Goal: Check status: Check status

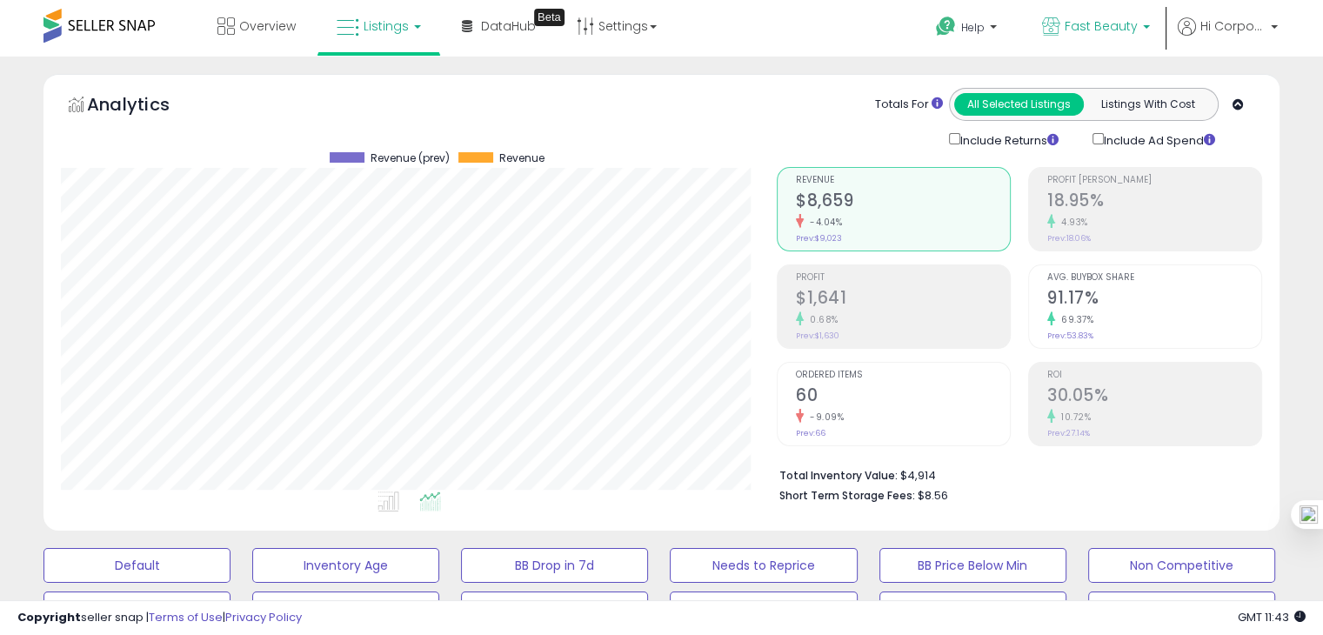
click at [1097, 11] on link "Fast Beauty" at bounding box center [1096, 28] width 134 height 57
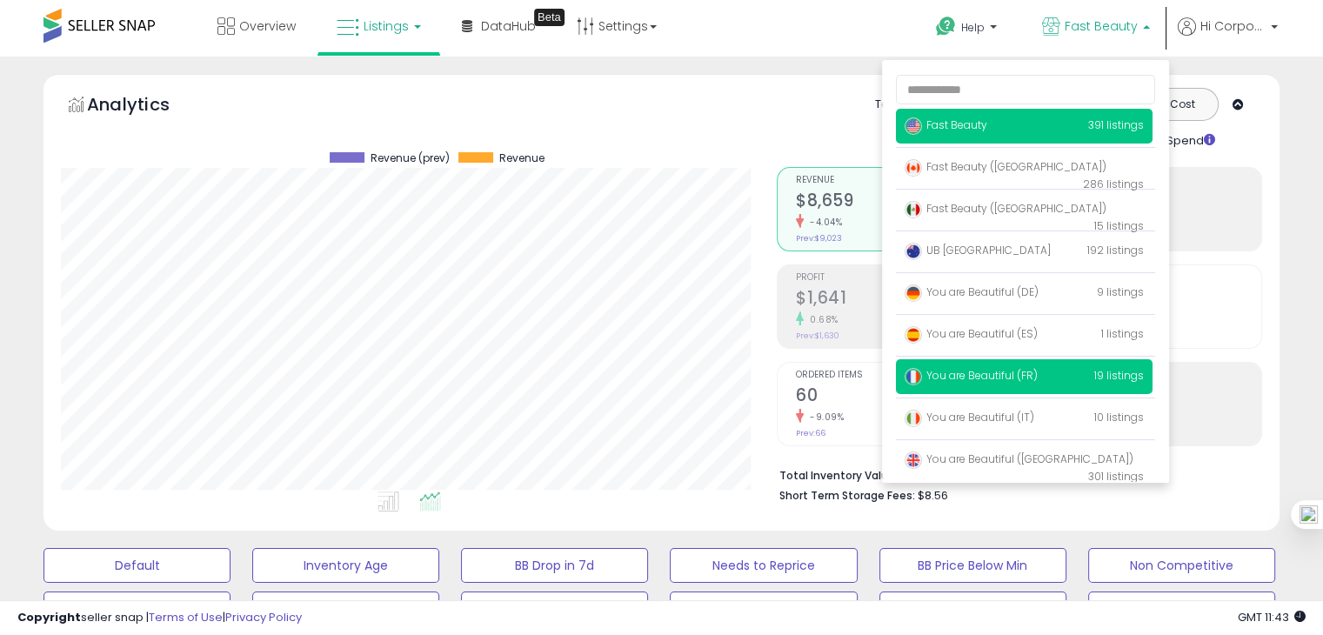
scroll to position [66, 0]
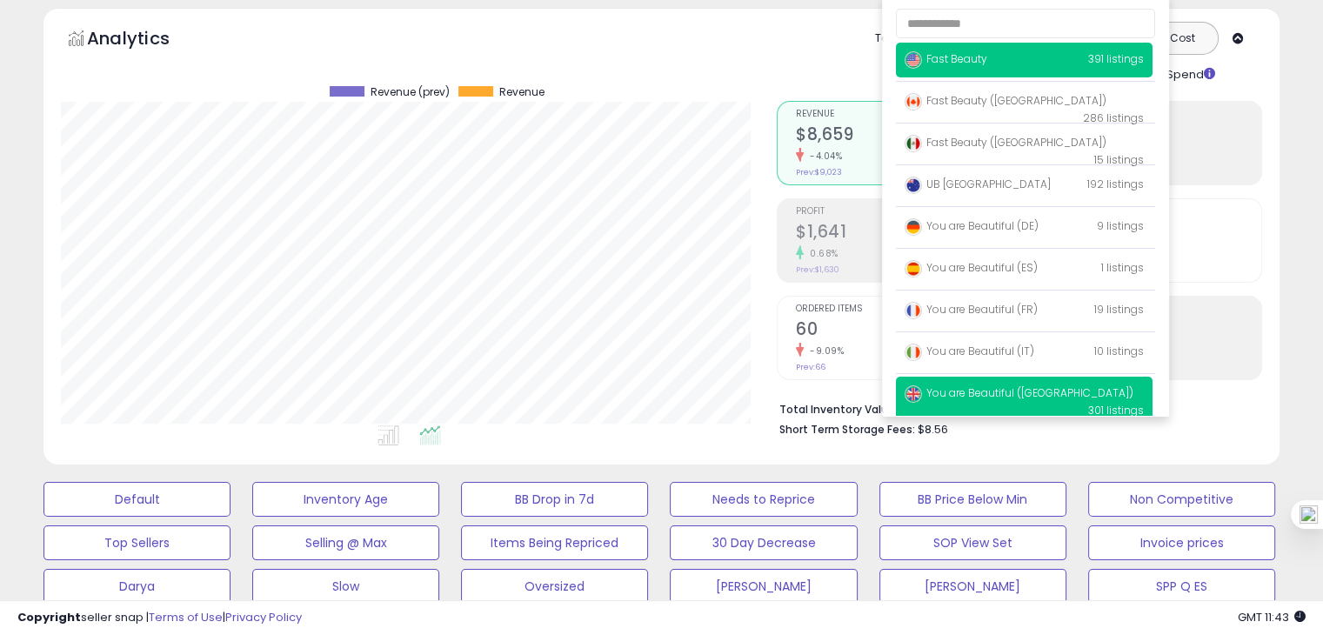
click at [978, 401] on p "You are Beautiful ([GEOGRAPHIC_DATA]) 301 listings" at bounding box center [1024, 402] width 257 height 50
click at [967, 395] on span "You are Beautiful ([GEOGRAPHIC_DATA])" at bounding box center [1019, 392] width 229 height 15
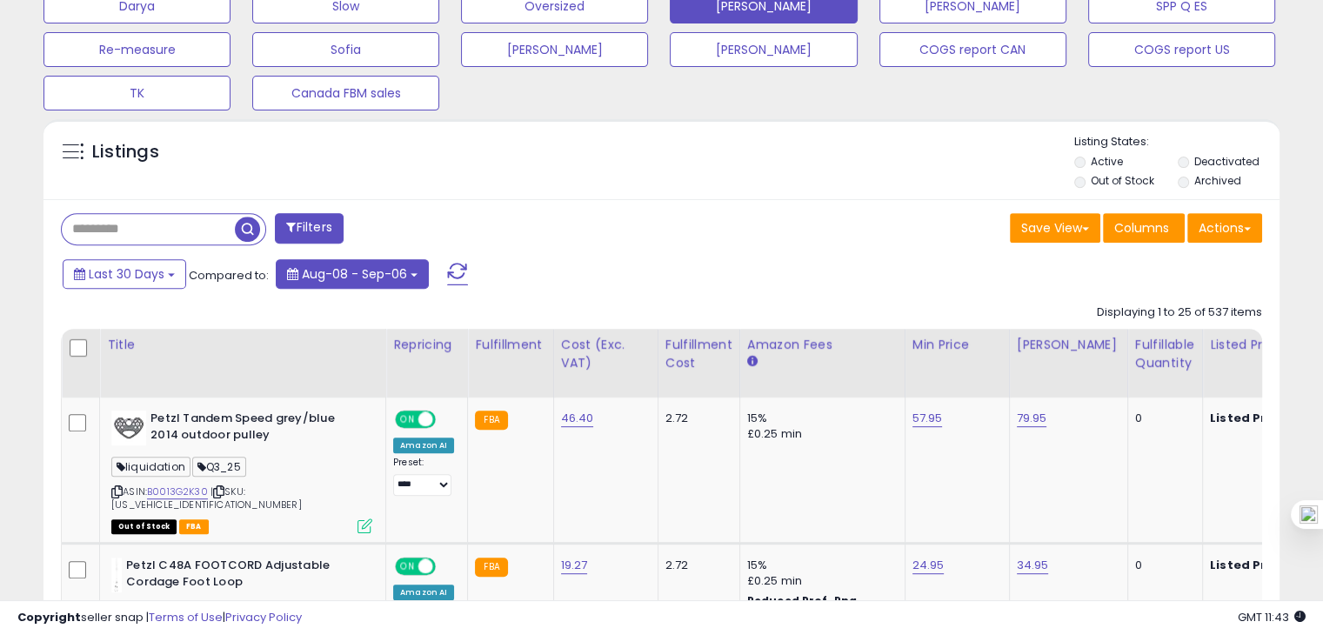
scroll to position [647, 0]
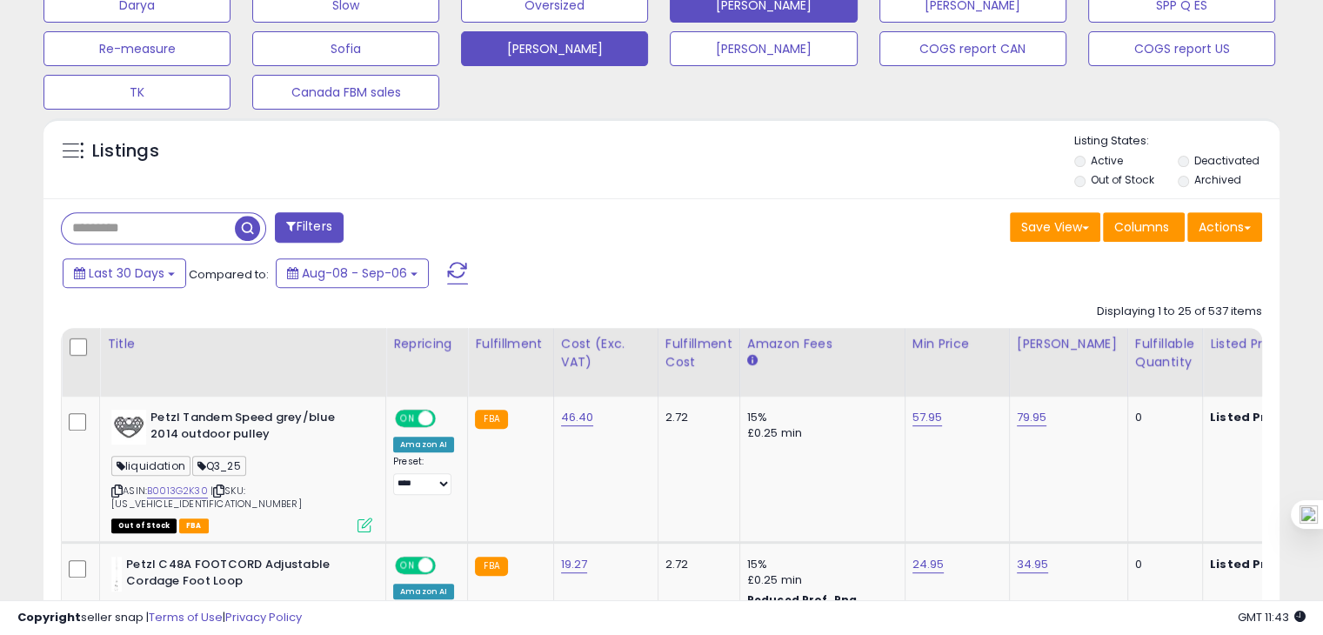
click at [522, 44] on button "[PERSON_NAME]" at bounding box center [554, 48] width 187 height 35
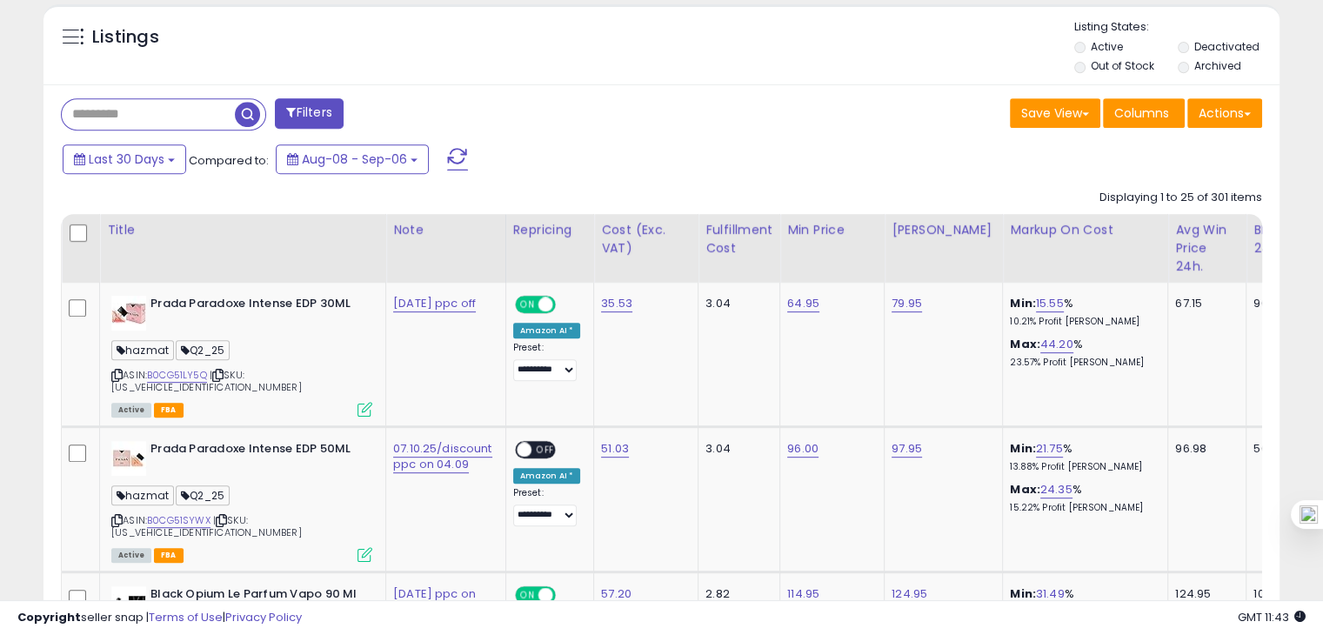
scroll to position [765, 0]
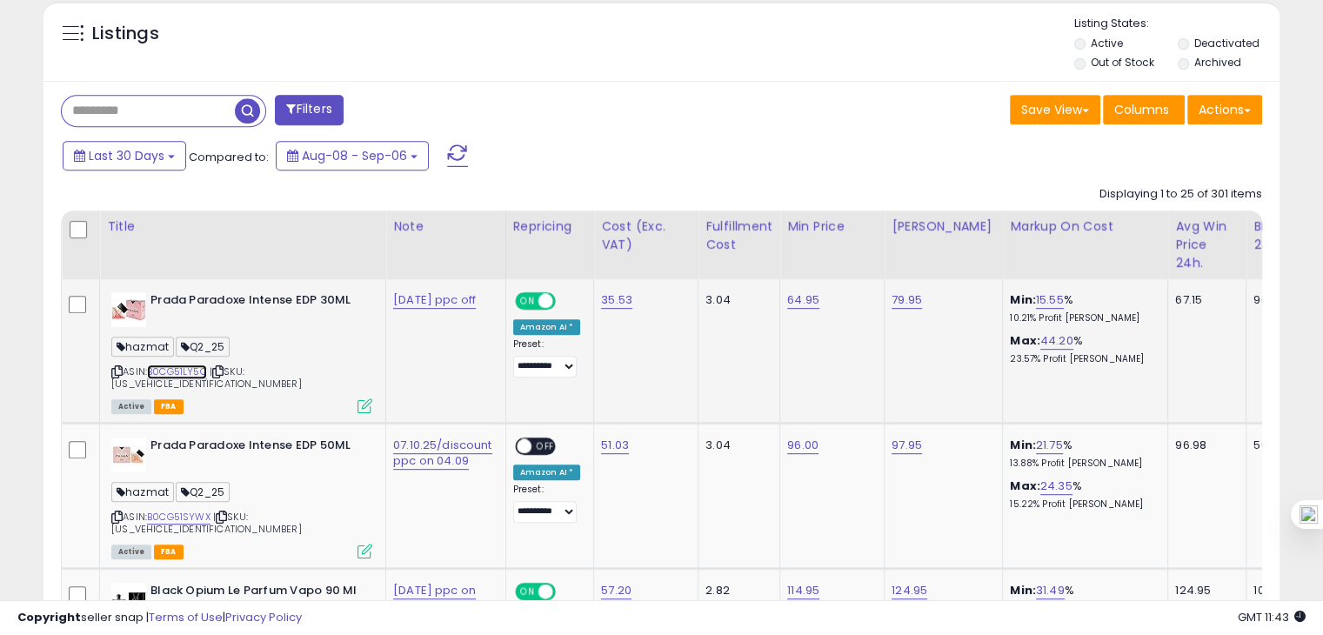
click at [171, 371] on link "B0CG51LY5Q" at bounding box center [177, 372] width 60 height 15
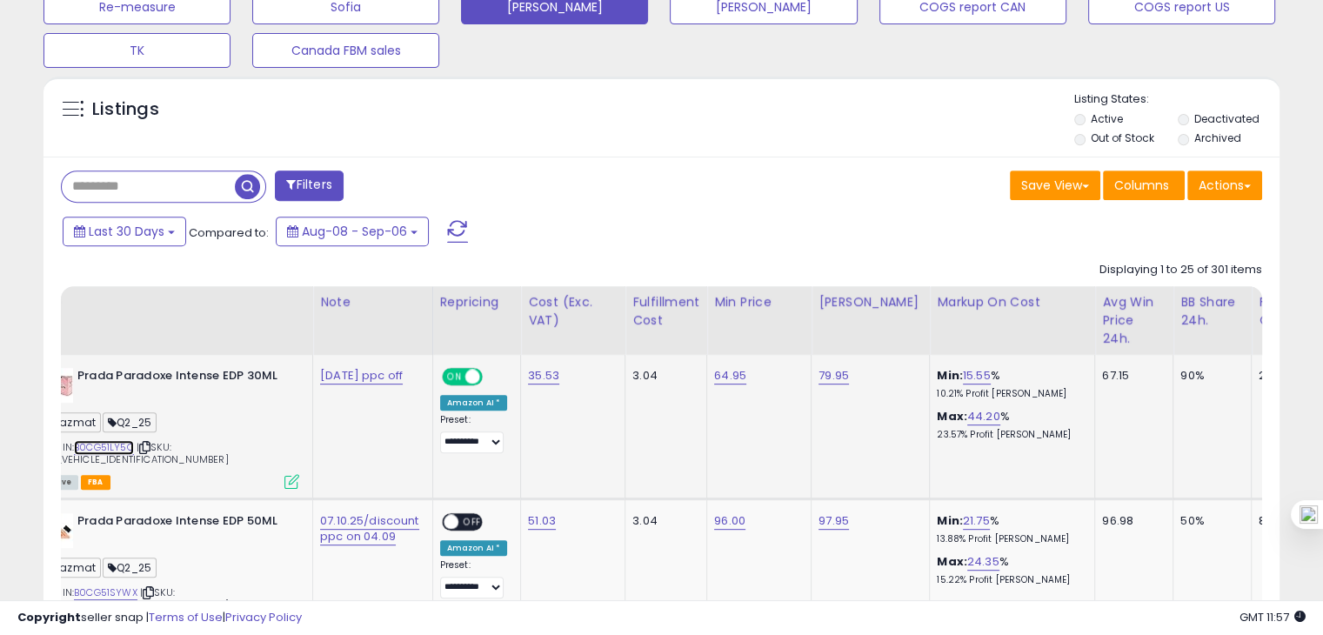
scroll to position [0, 0]
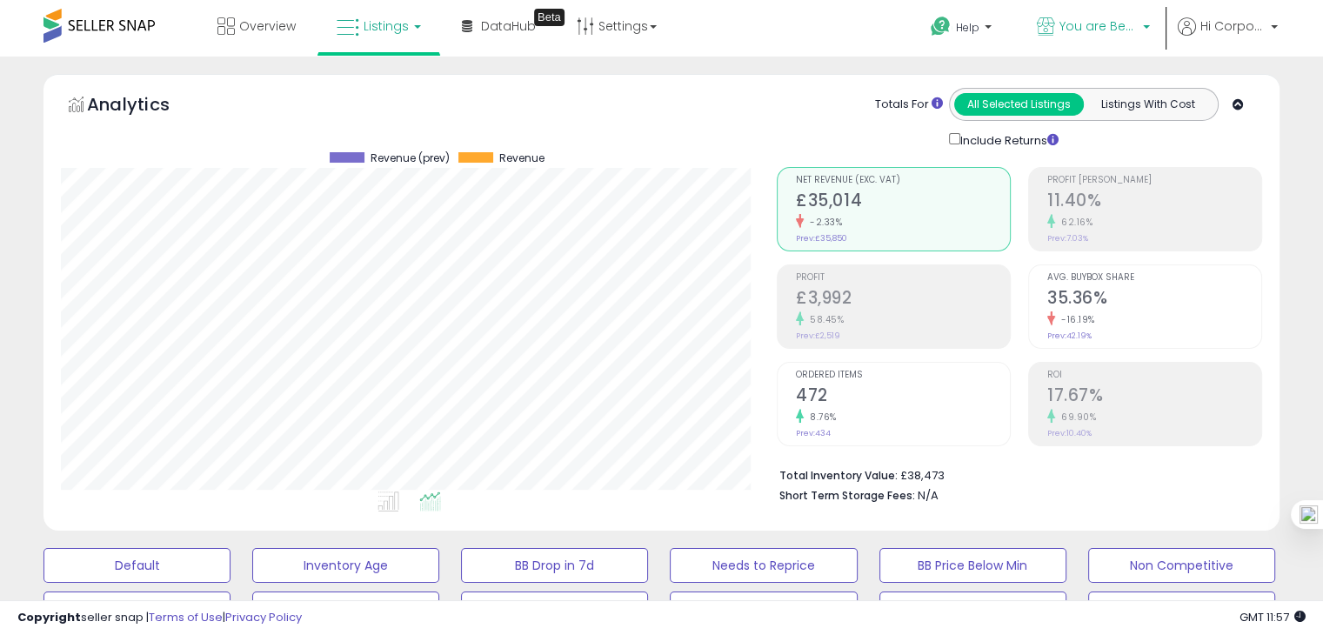
click at [1114, 32] on span "You are Beautiful ([GEOGRAPHIC_DATA])" at bounding box center [1099, 25] width 78 height 17
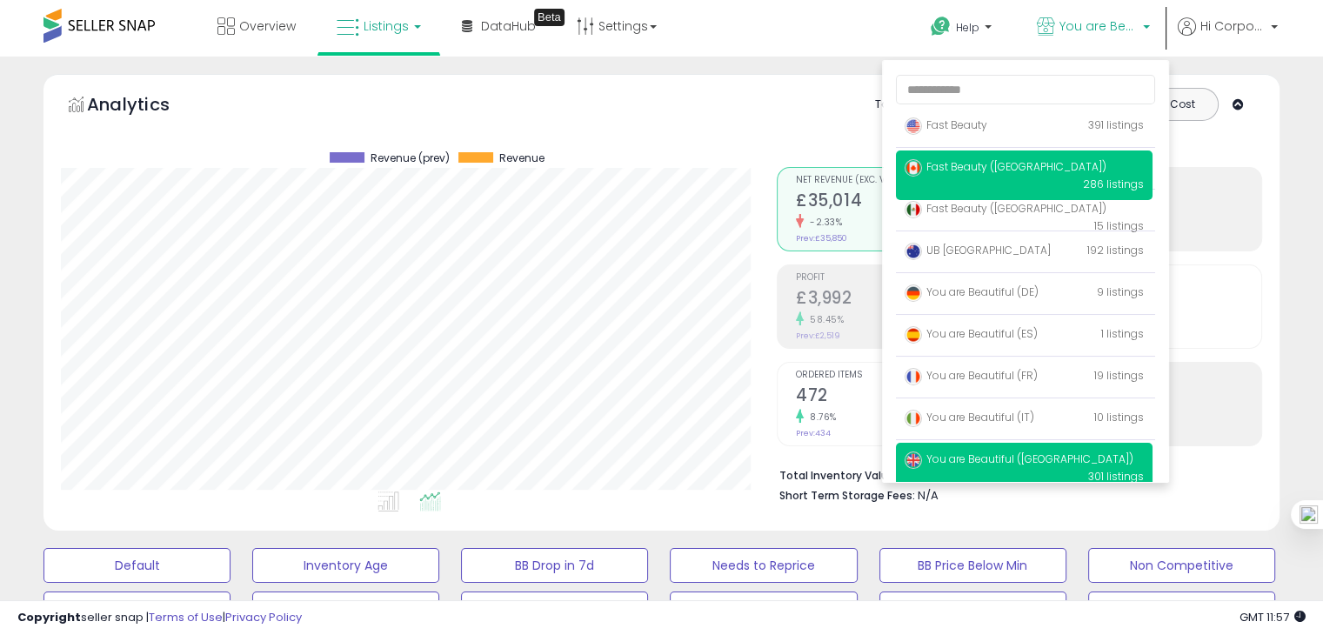
click at [977, 167] on span "Fast Beauty ([GEOGRAPHIC_DATA])" at bounding box center [1006, 166] width 202 height 15
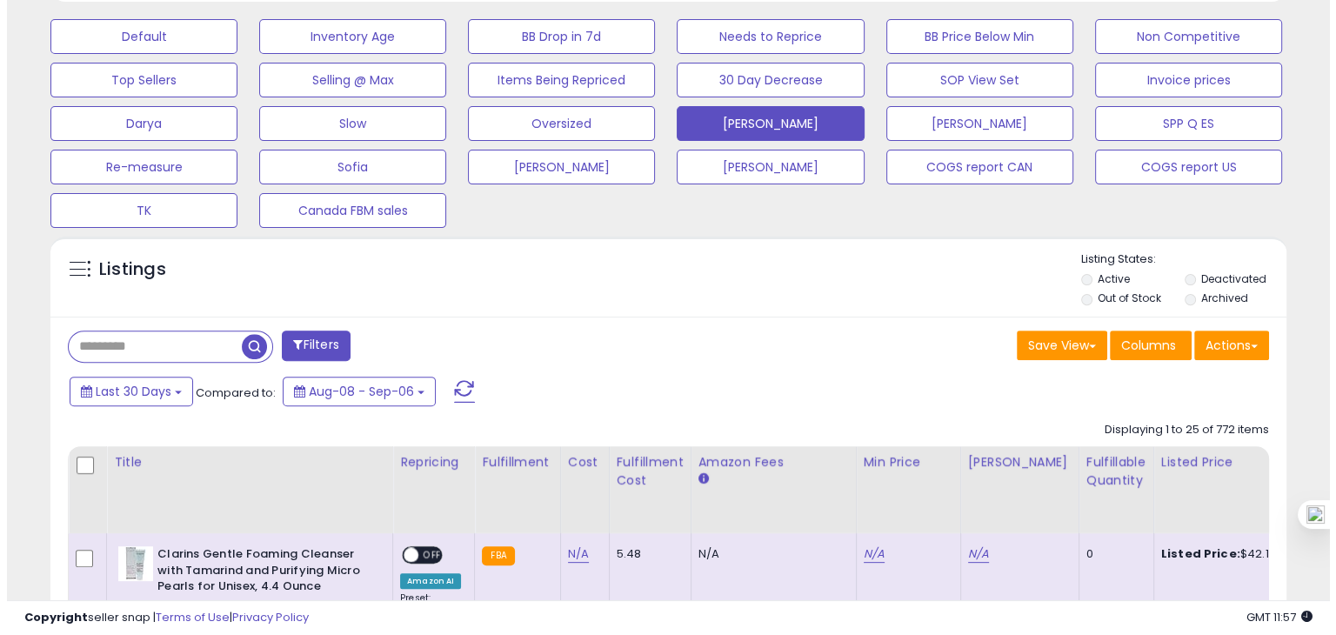
scroll to position [532, 0]
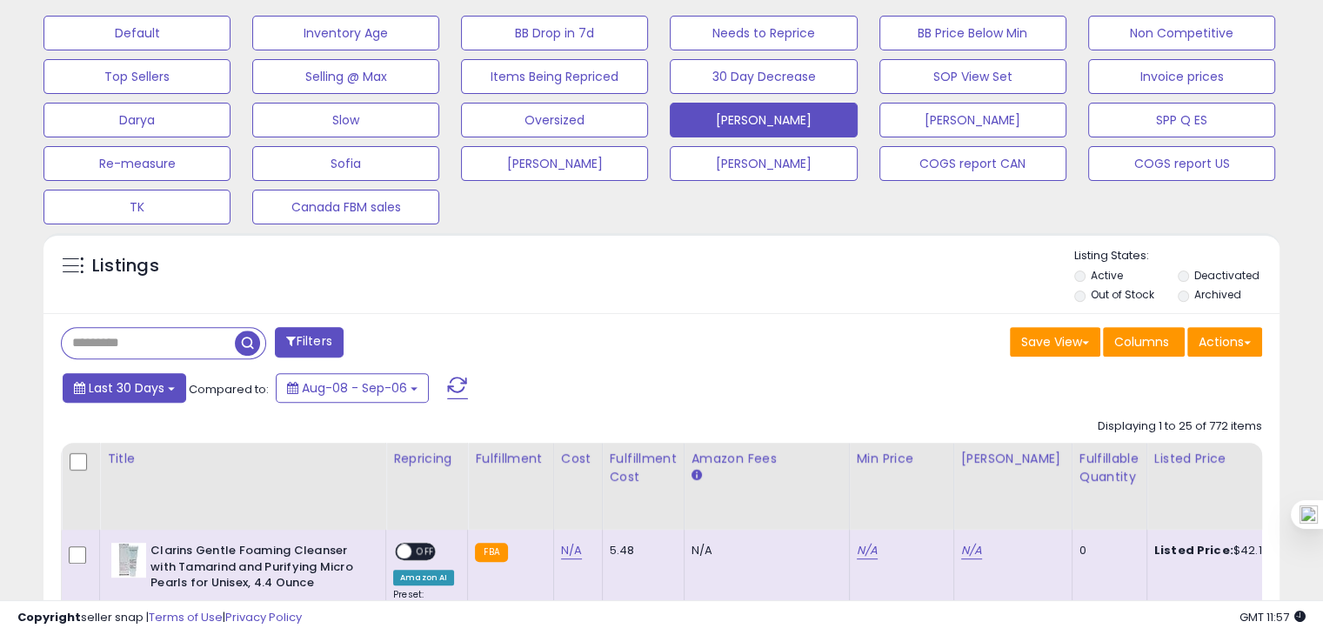
click at [131, 395] on button "Last 30 Days" at bounding box center [125, 388] width 124 height 30
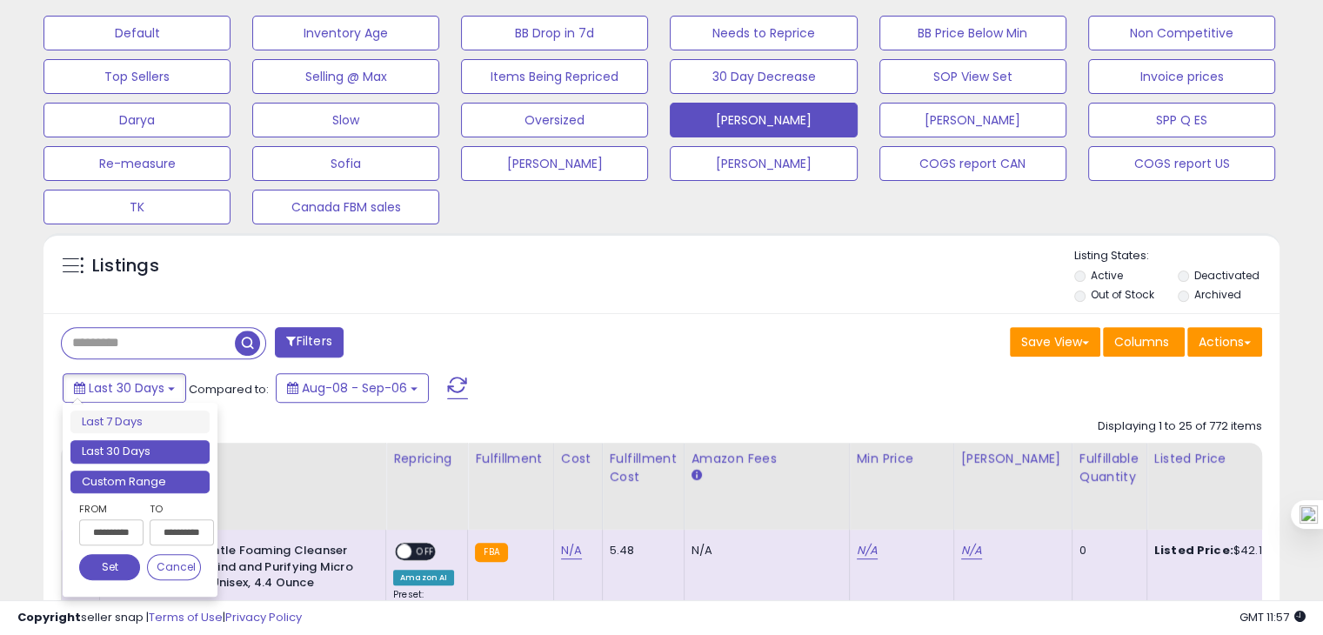
click at [167, 471] on li "Custom Range" at bounding box center [139, 482] width 139 height 23
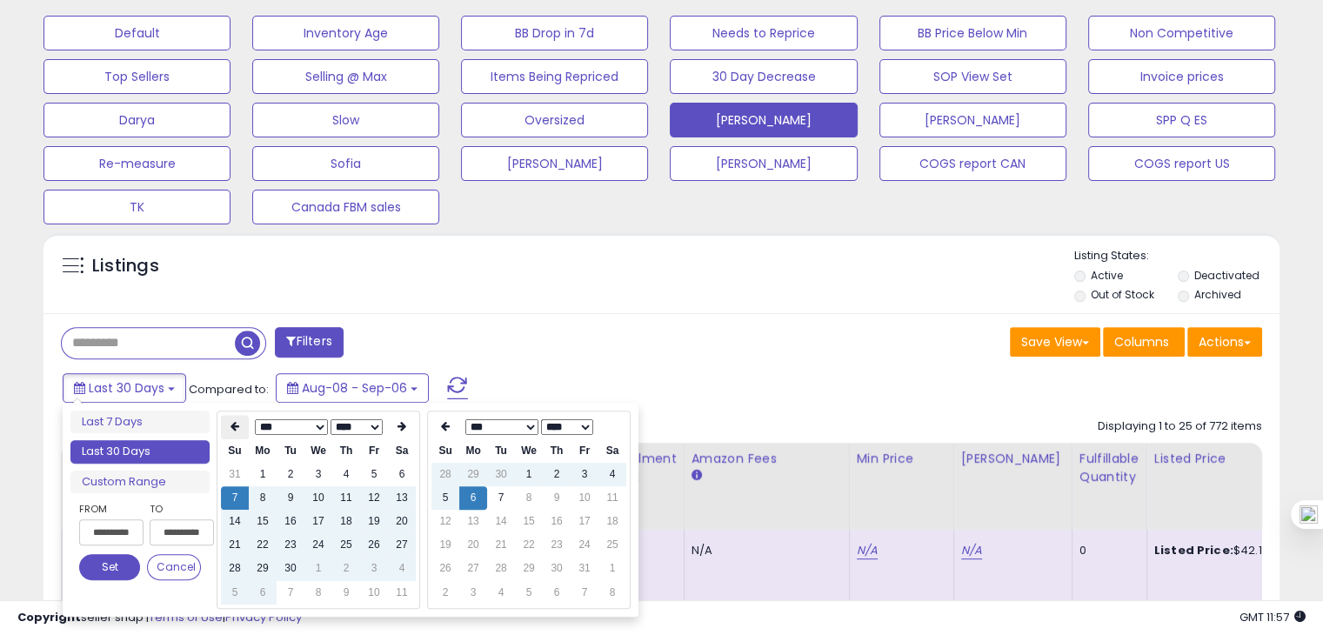
click at [223, 419] on th at bounding box center [235, 427] width 28 height 24
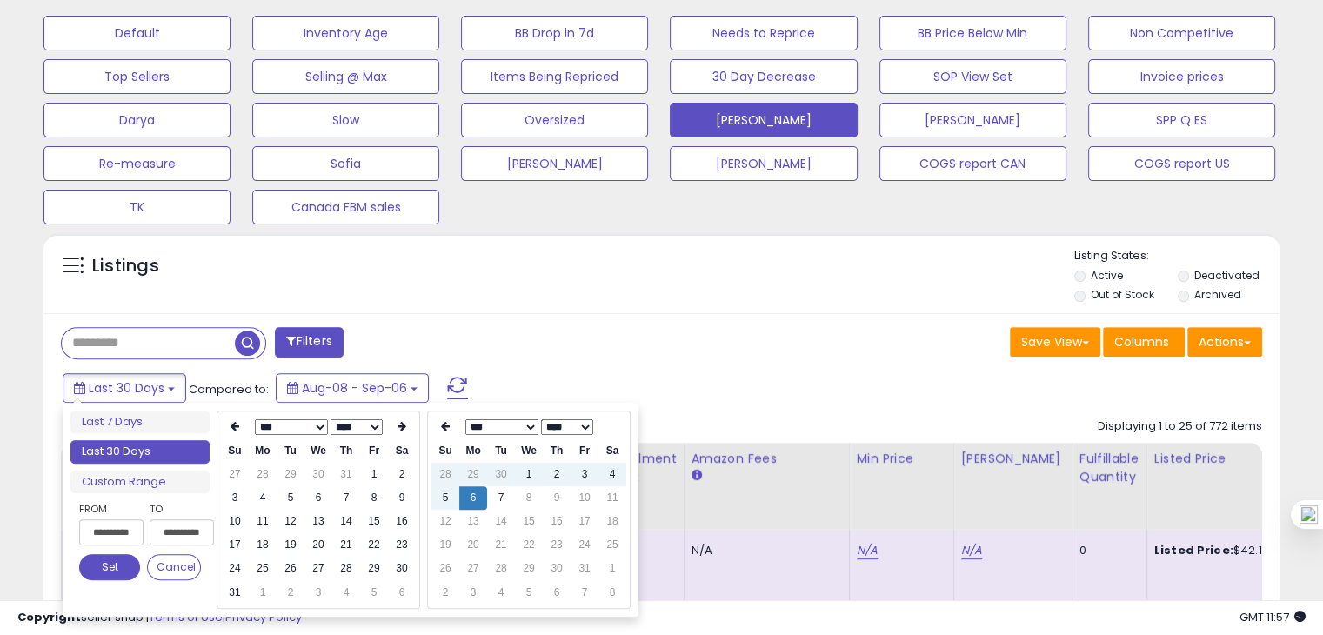
click at [223, 419] on th at bounding box center [235, 427] width 28 height 24
click at [399, 422] on icon at bounding box center [402, 426] width 9 height 10
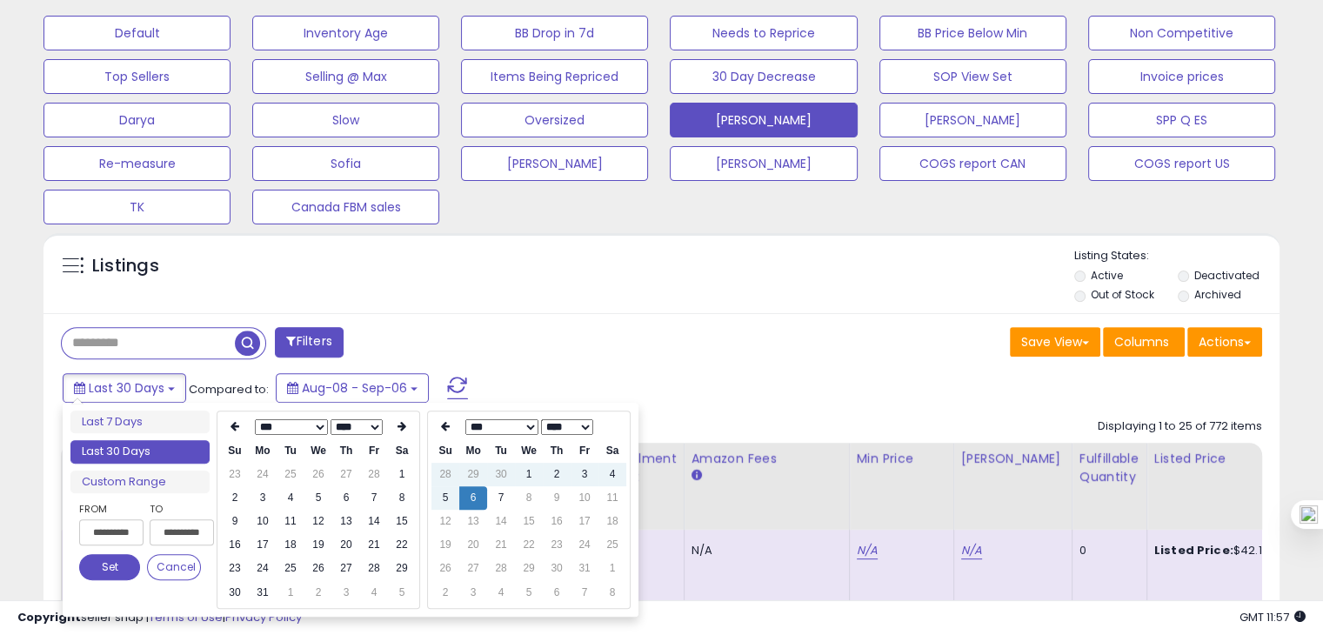
click at [399, 422] on icon at bounding box center [402, 426] width 9 height 10
click at [309, 565] on td "30" at bounding box center [319, 568] width 28 height 23
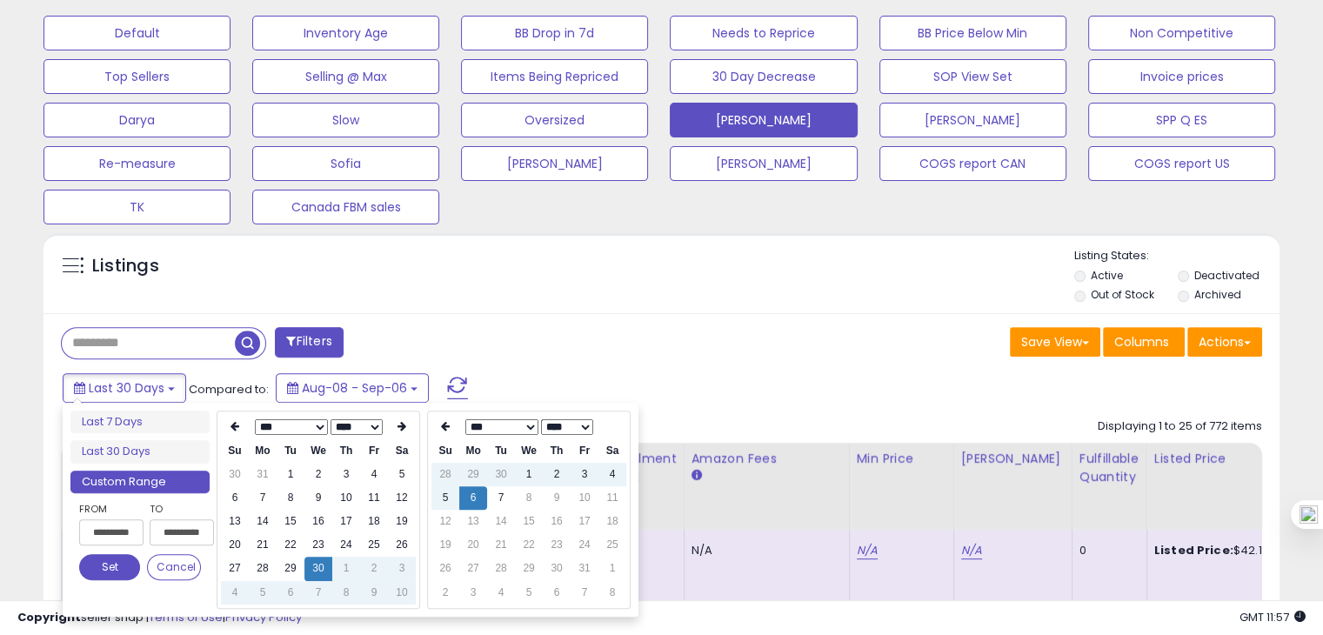
type input "**********"
click at [443, 425] on icon at bounding box center [445, 426] width 9 height 10
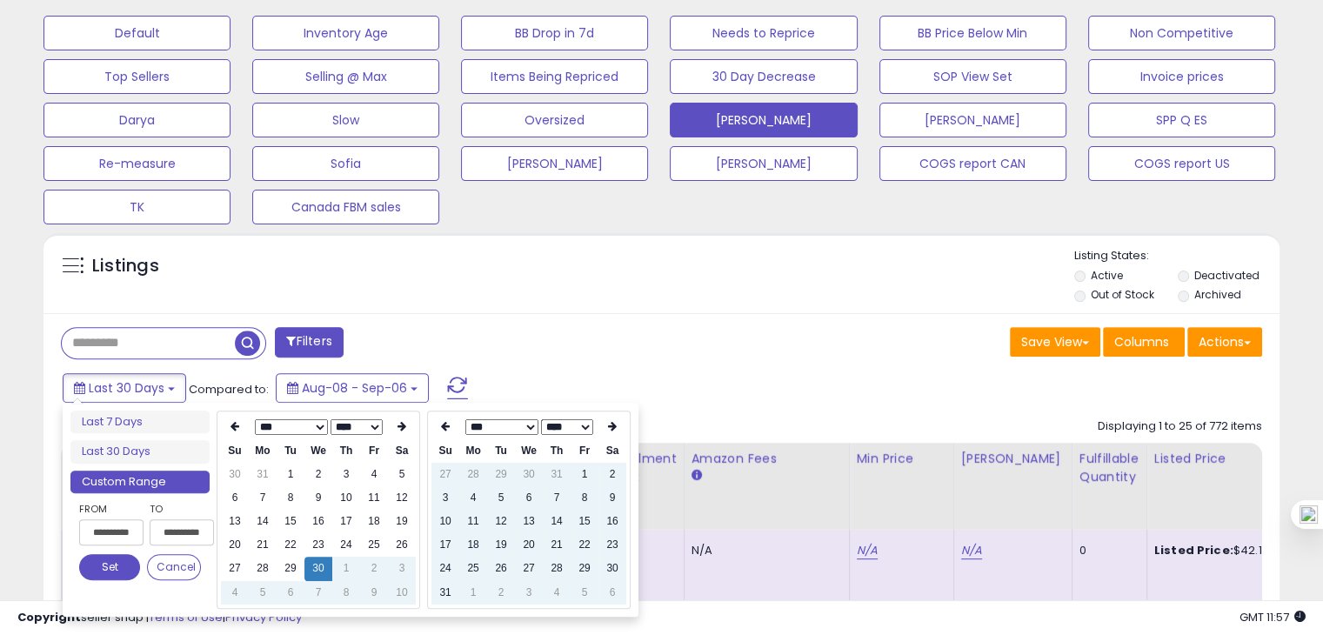
click at [443, 425] on icon at bounding box center [445, 426] width 9 height 10
click at [521, 541] on td "21" at bounding box center [529, 544] width 28 height 23
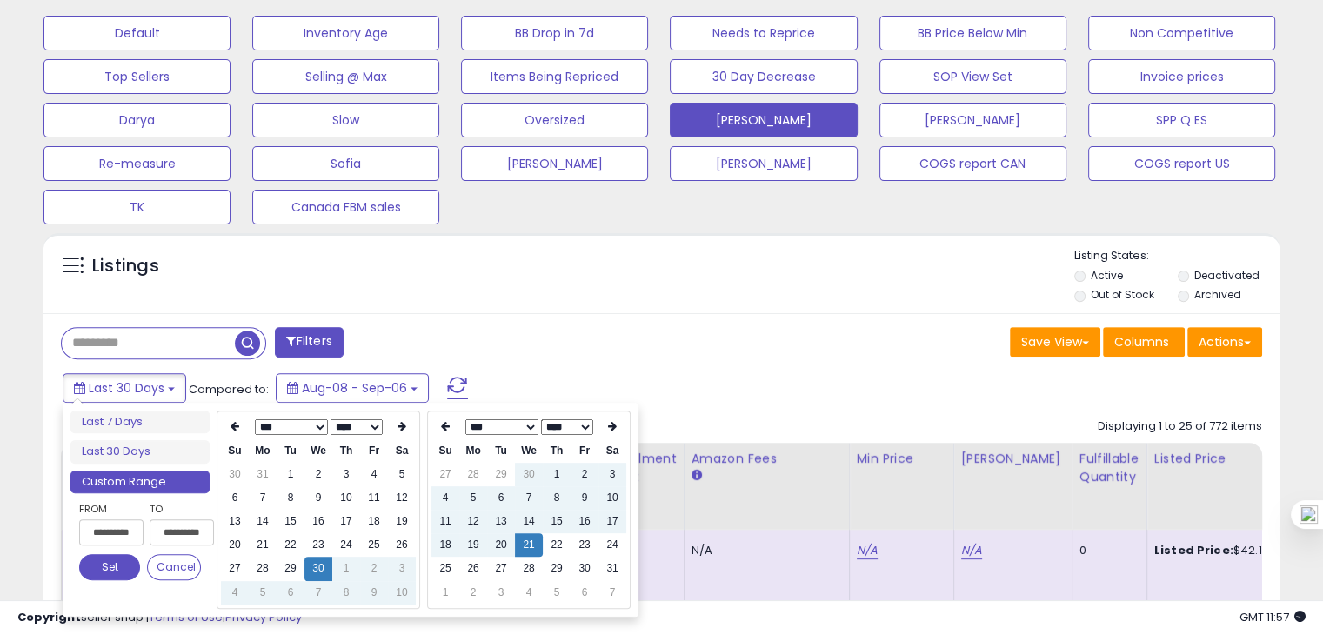
type input "**********"
click at [111, 554] on button "Set" at bounding box center [109, 567] width 61 height 26
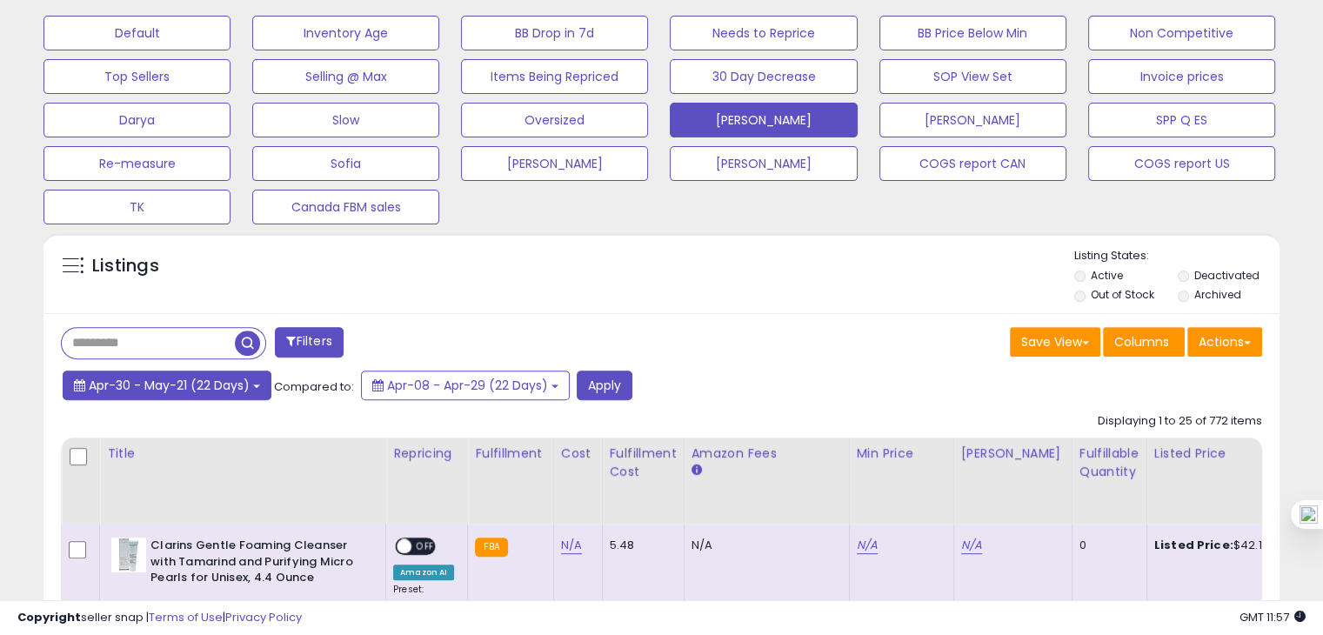
click at [244, 387] on span "Apr-30 - May-21 (22 Days)" at bounding box center [169, 385] width 161 height 17
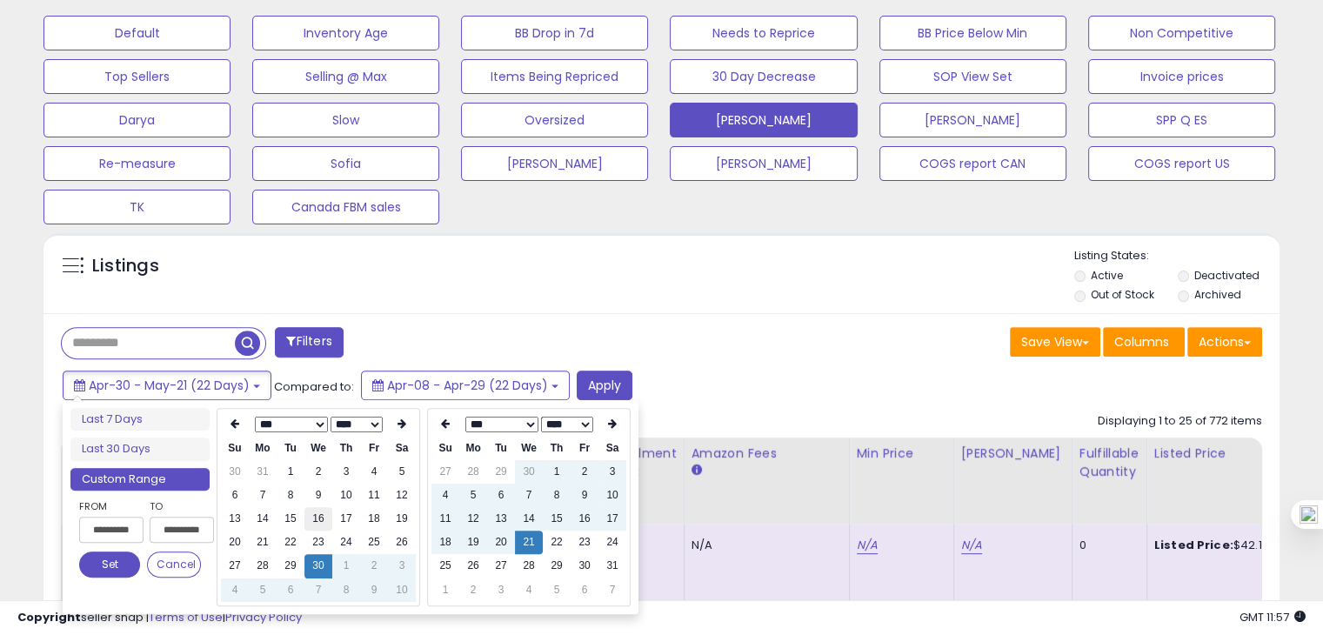
click at [314, 519] on td "16" at bounding box center [319, 518] width 28 height 23
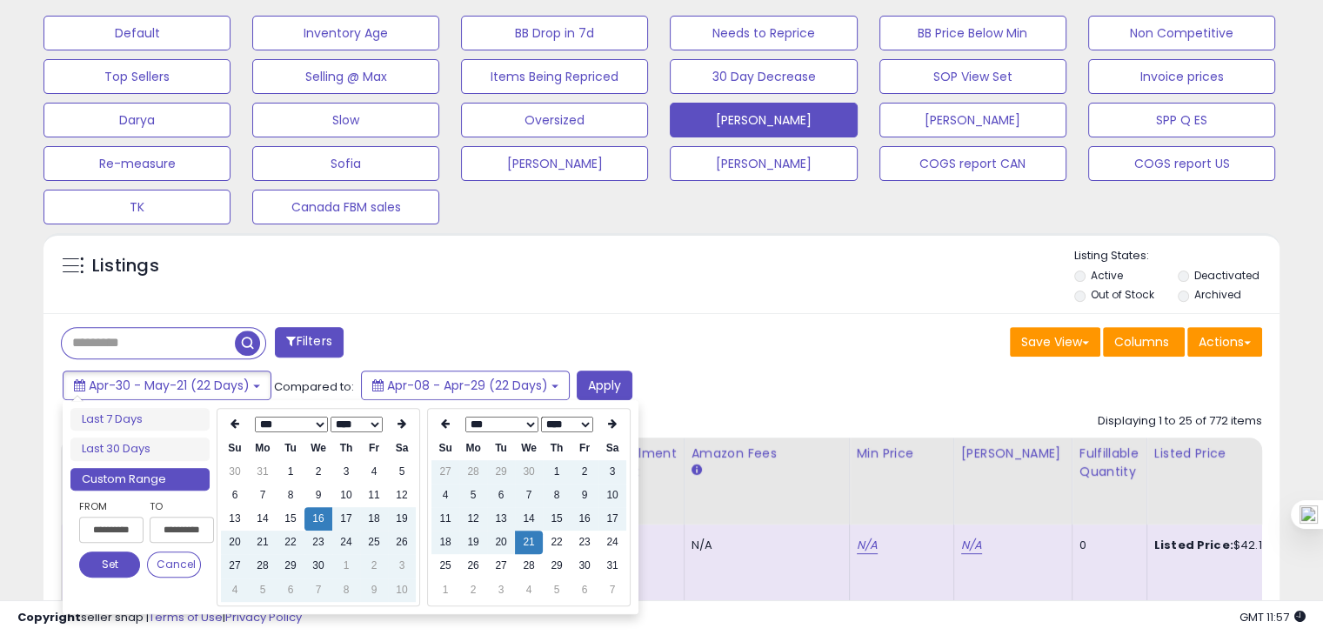
type input "**********"
click at [129, 553] on button "Set" at bounding box center [109, 565] width 61 height 26
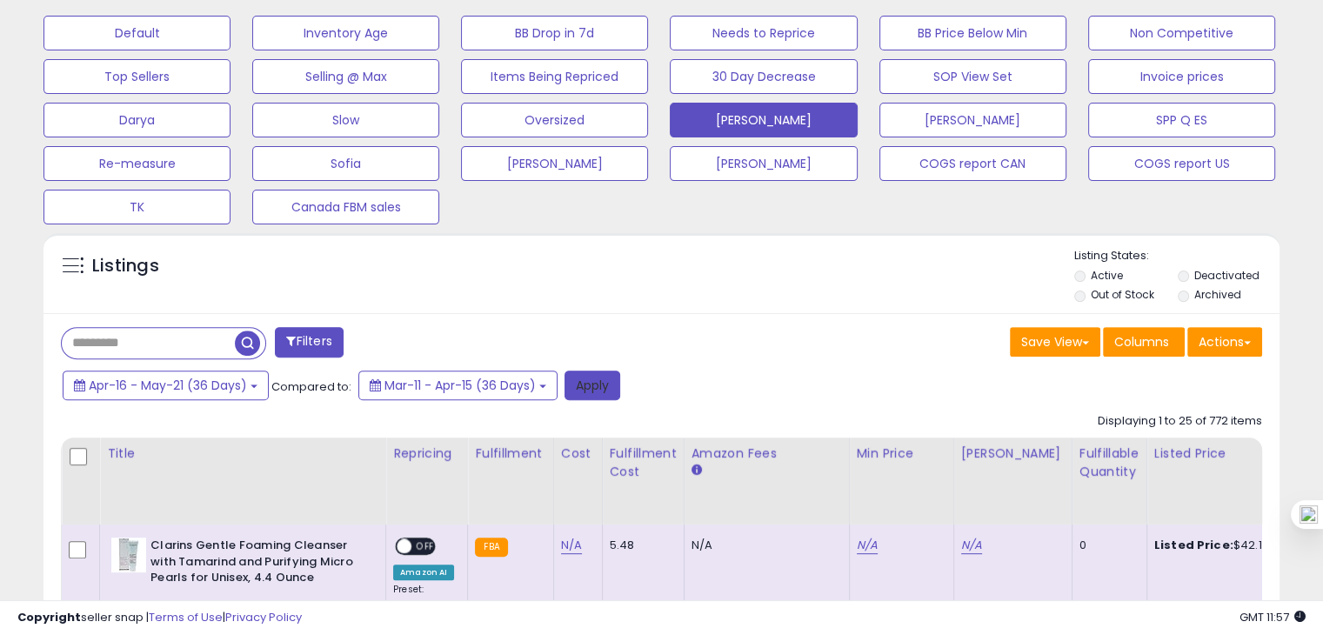
click at [591, 382] on button "Apply" at bounding box center [593, 386] width 56 height 30
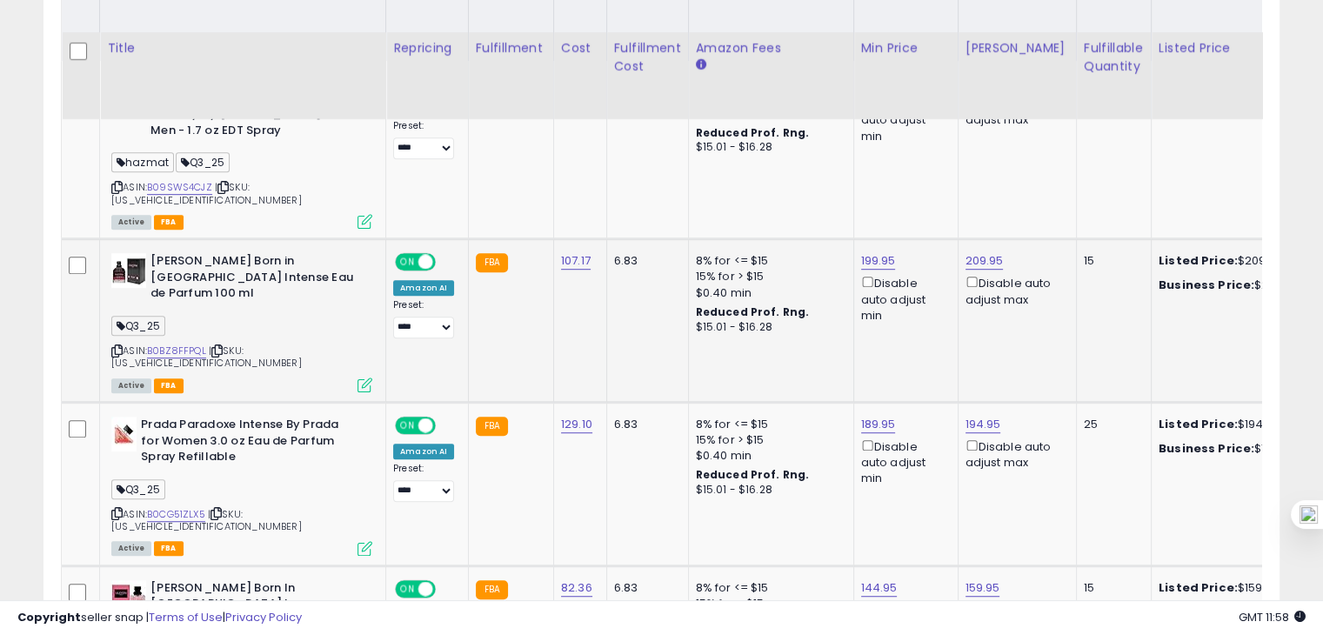
scroll to position [1040, 0]
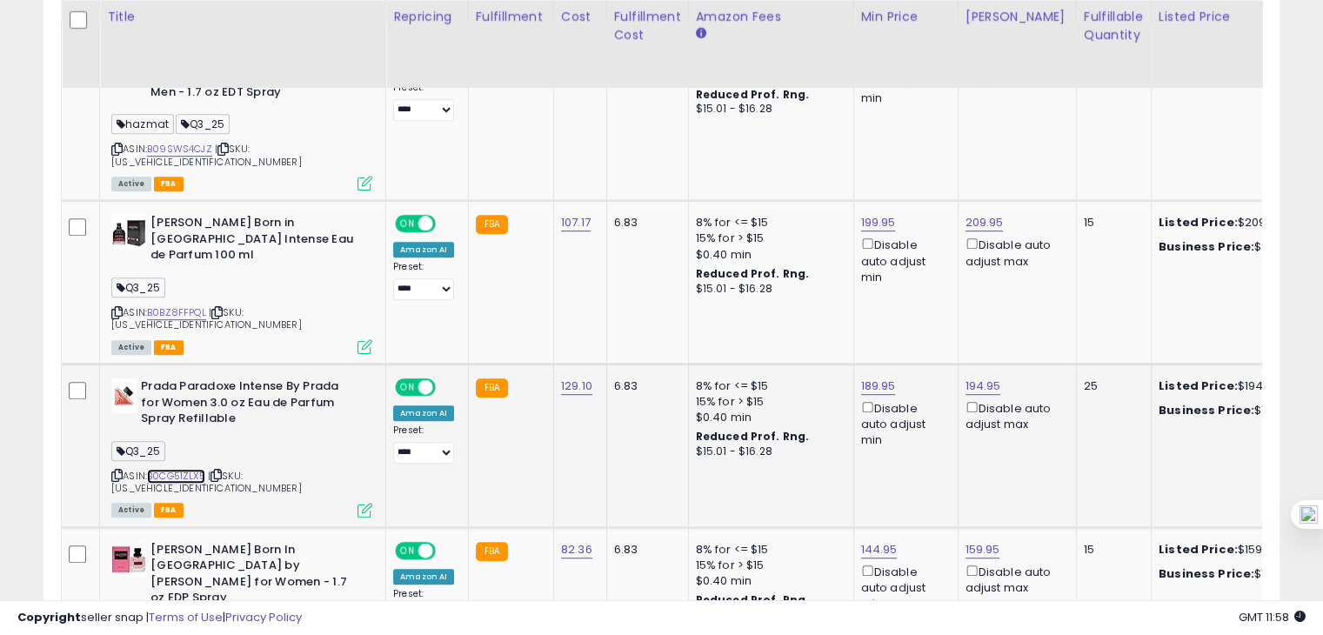
click at [180, 469] on link "B0CG51ZLX5" at bounding box center [176, 476] width 58 height 15
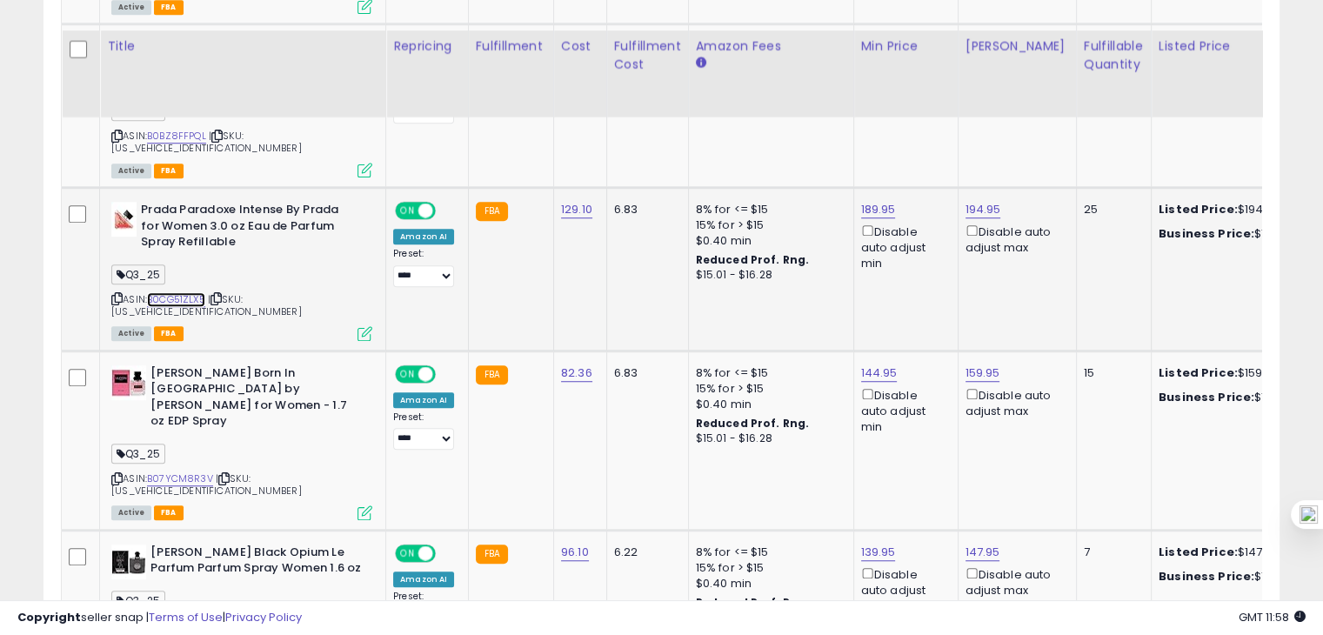
scroll to position [1249, 0]
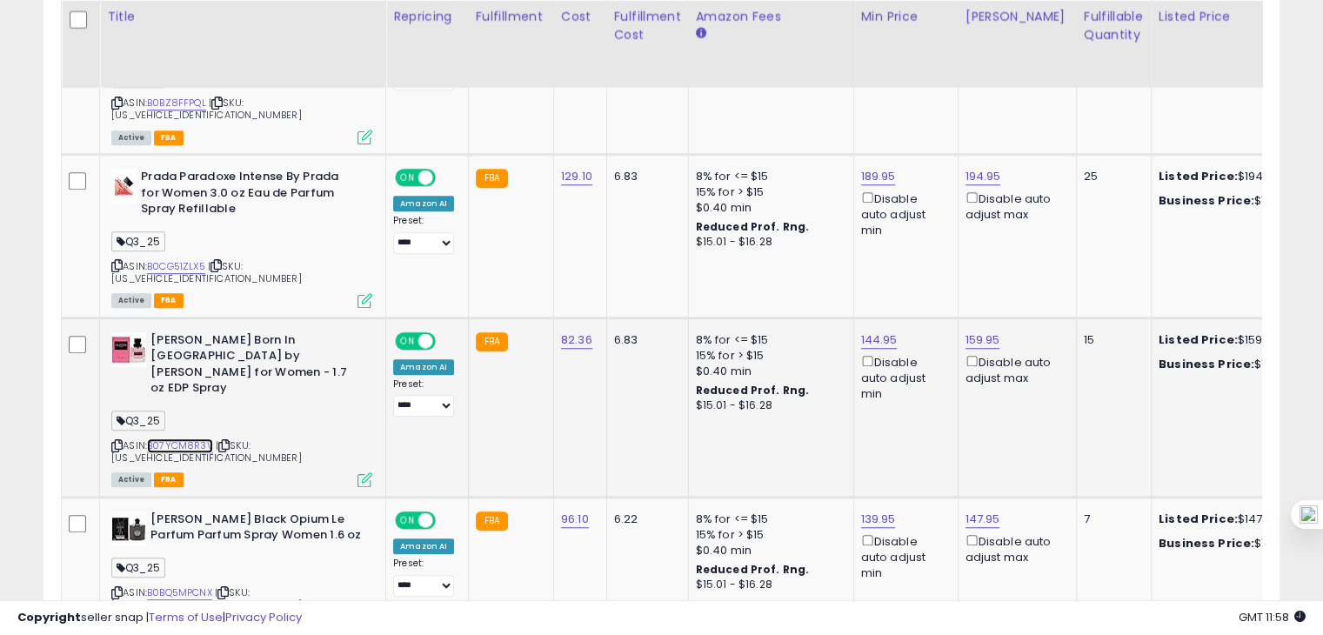
click at [205, 439] on link "B07YCM8R3V" at bounding box center [180, 446] width 66 height 15
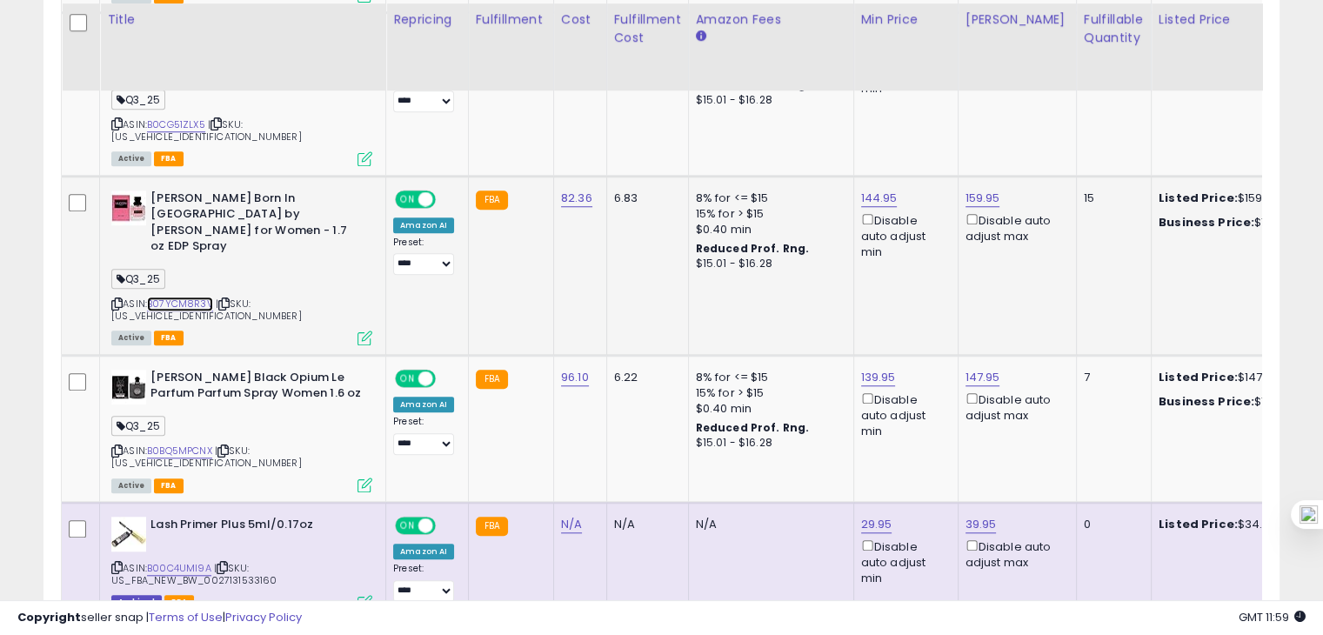
scroll to position [1395, 0]
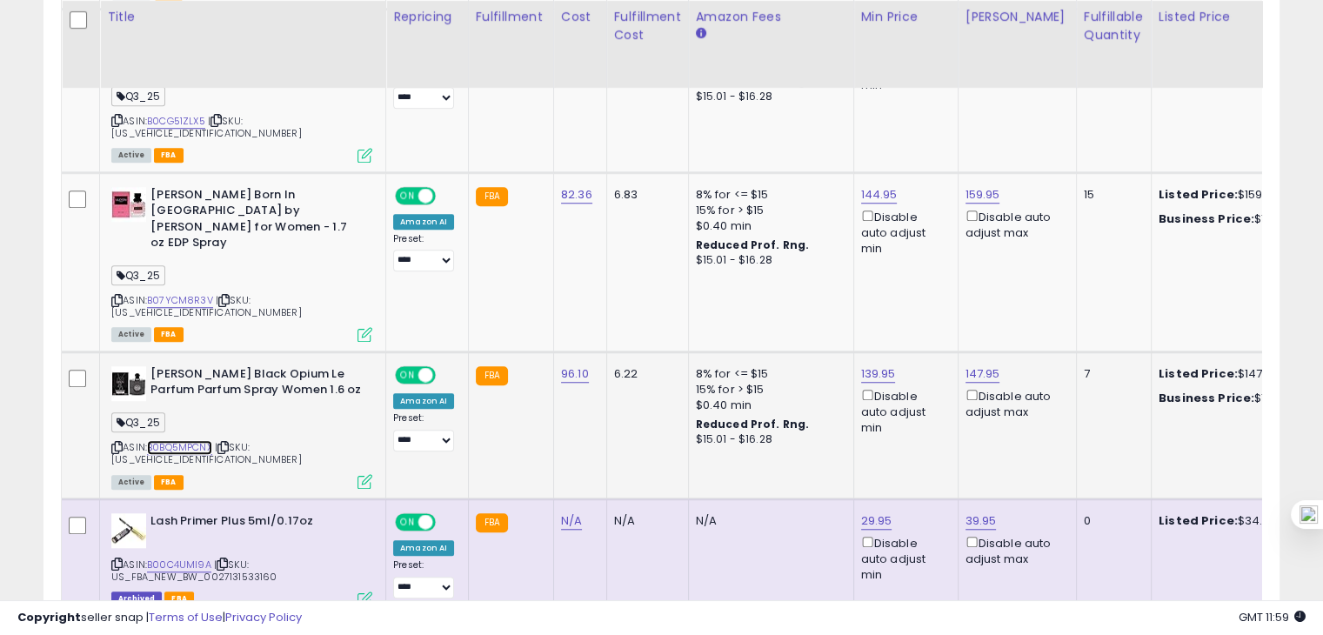
click at [152, 440] on link "B0BQ5MPCNX" at bounding box center [179, 447] width 65 height 15
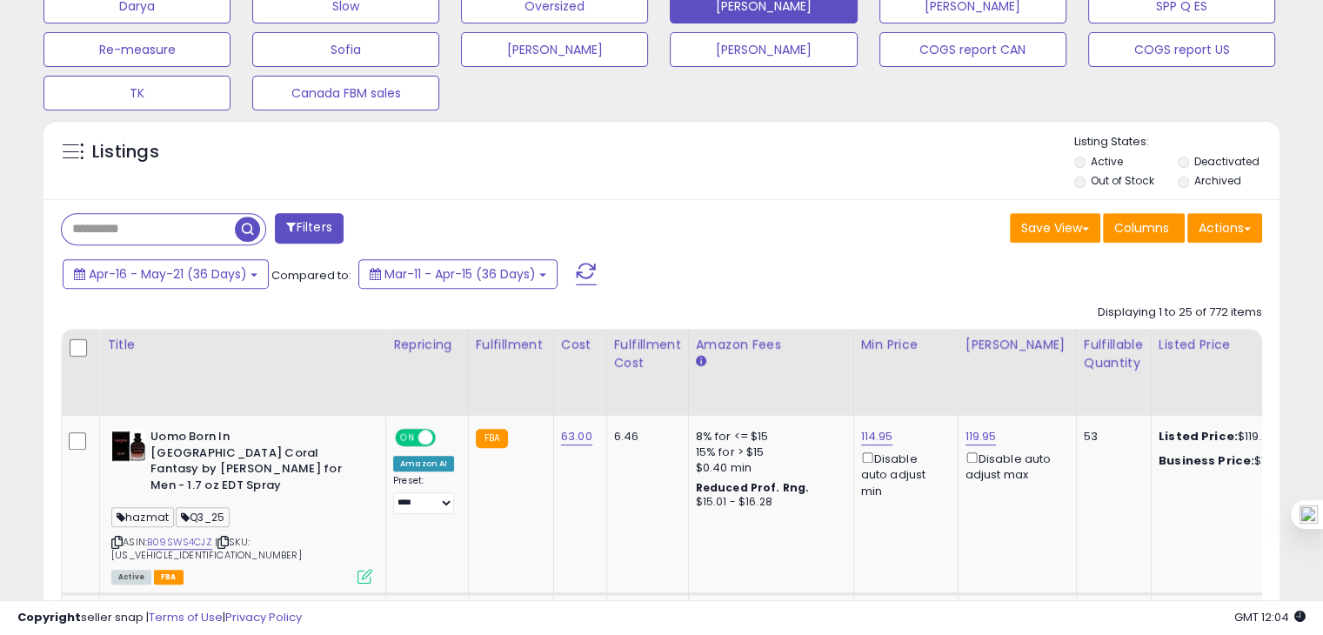
scroll to position [678, 0]
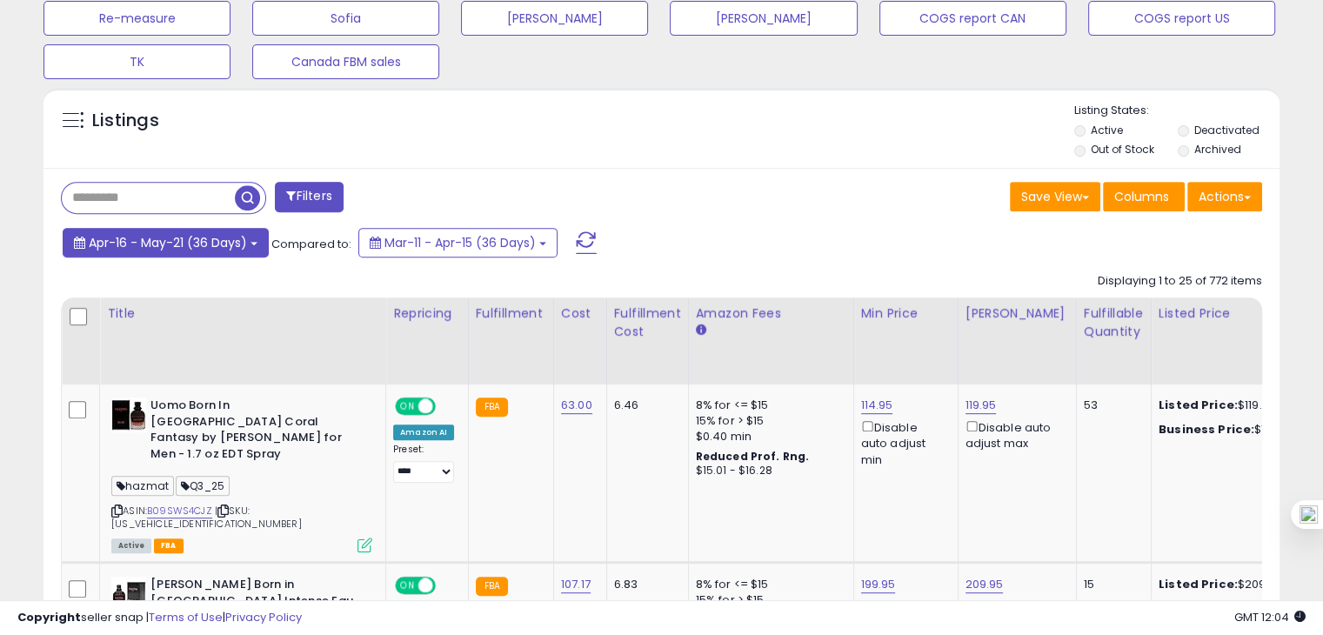
click at [193, 244] on span "Apr-16 - May-21 (36 Days)" at bounding box center [168, 242] width 158 height 17
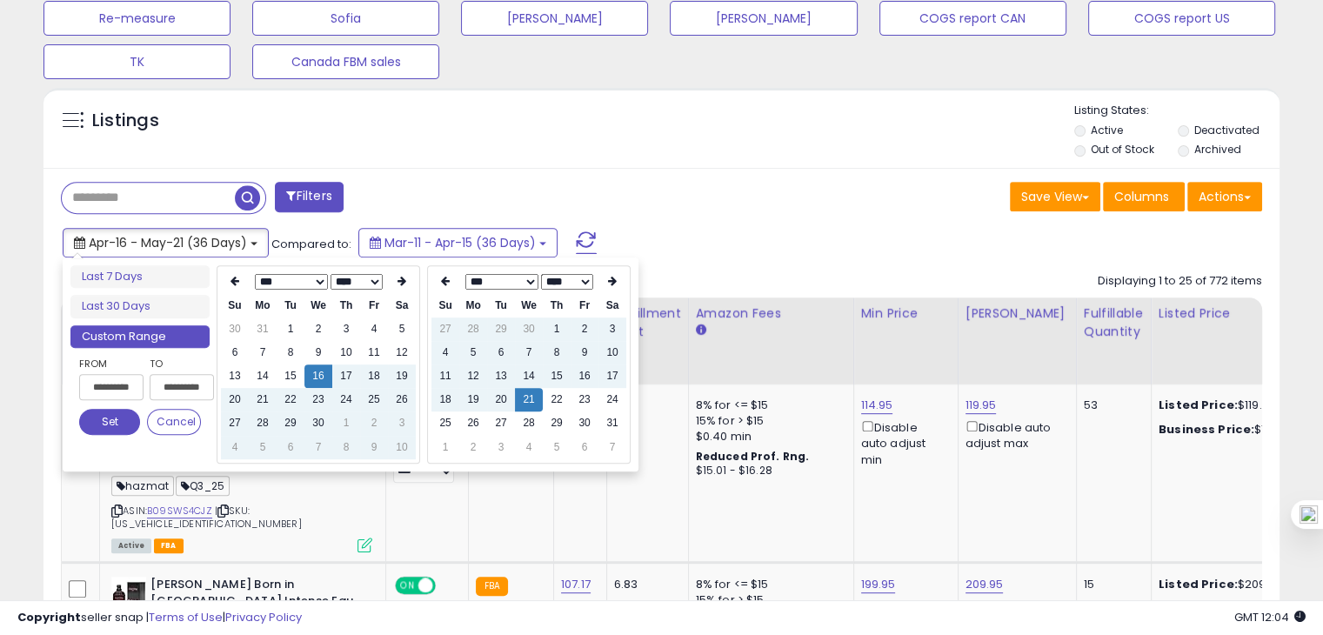
type input "**********"
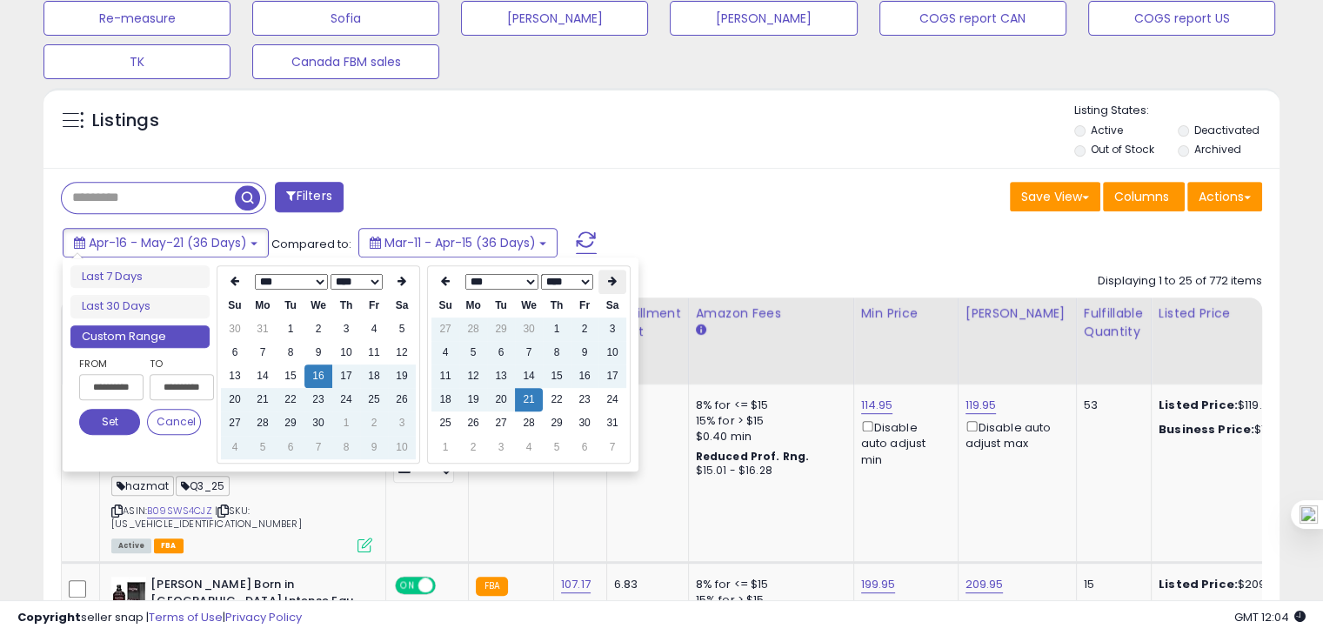
click at [609, 276] on icon at bounding box center [612, 281] width 9 height 10
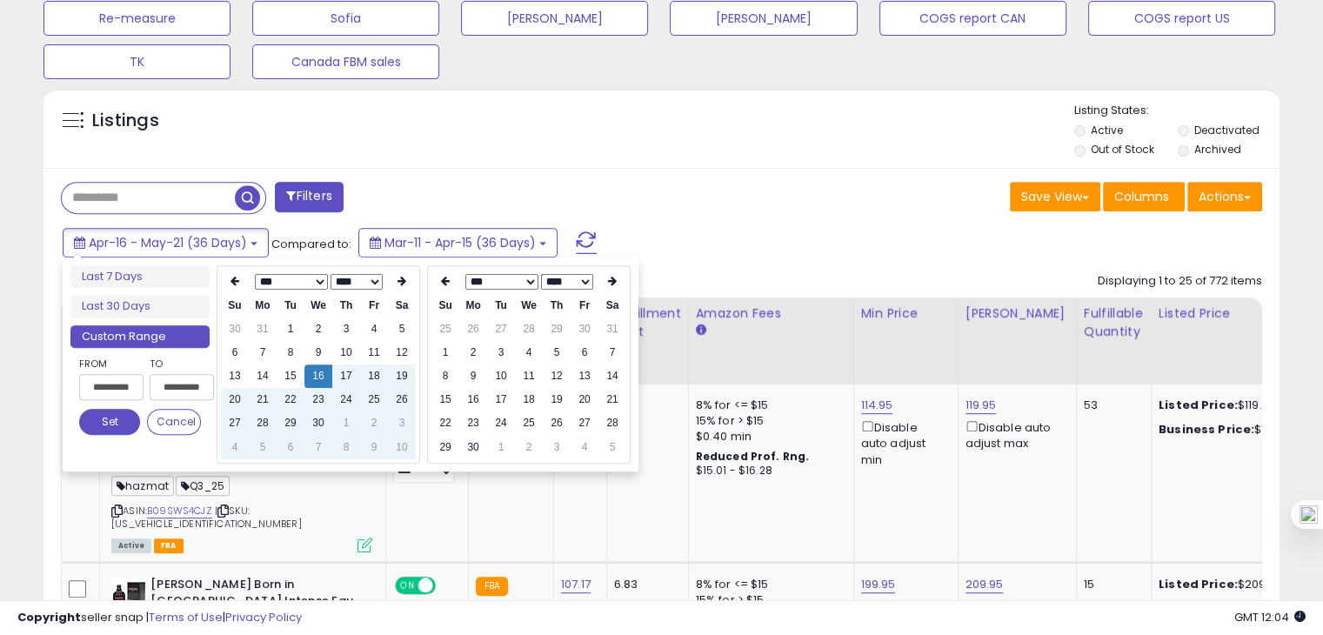
click at [609, 276] on icon at bounding box center [612, 281] width 9 height 10
click at [445, 330] on td "29" at bounding box center [446, 329] width 28 height 23
type input "**********"
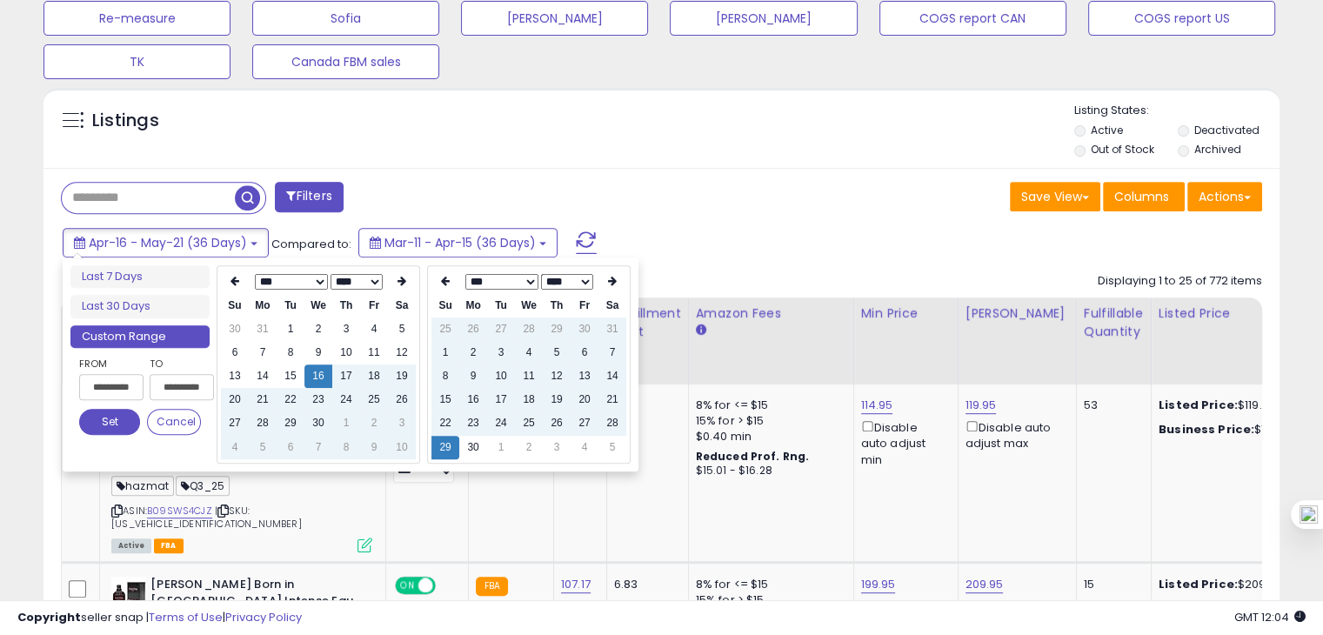
type input "**********"
click at [396, 284] on th at bounding box center [402, 282] width 28 height 24
click at [318, 381] on td "14" at bounding box center [319, 376] width 28 height 23
type input "**********"
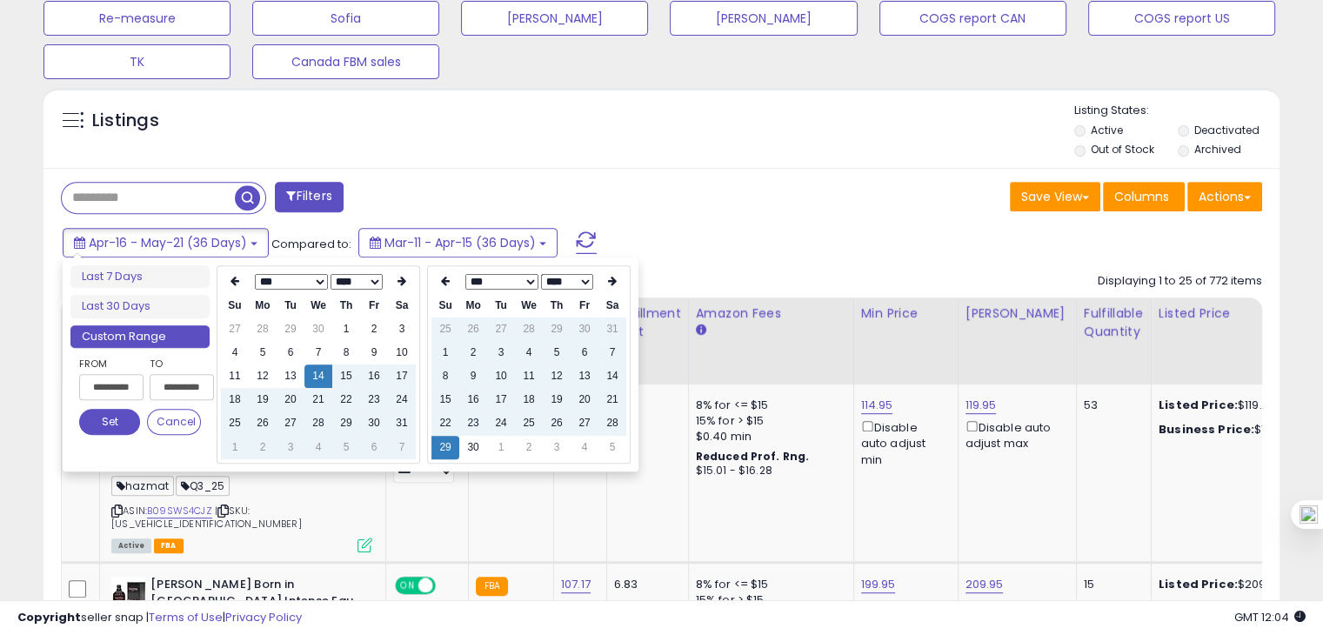
click at [115, 422] on button "Set" at bounding box center [109, 422] width 61 height 26
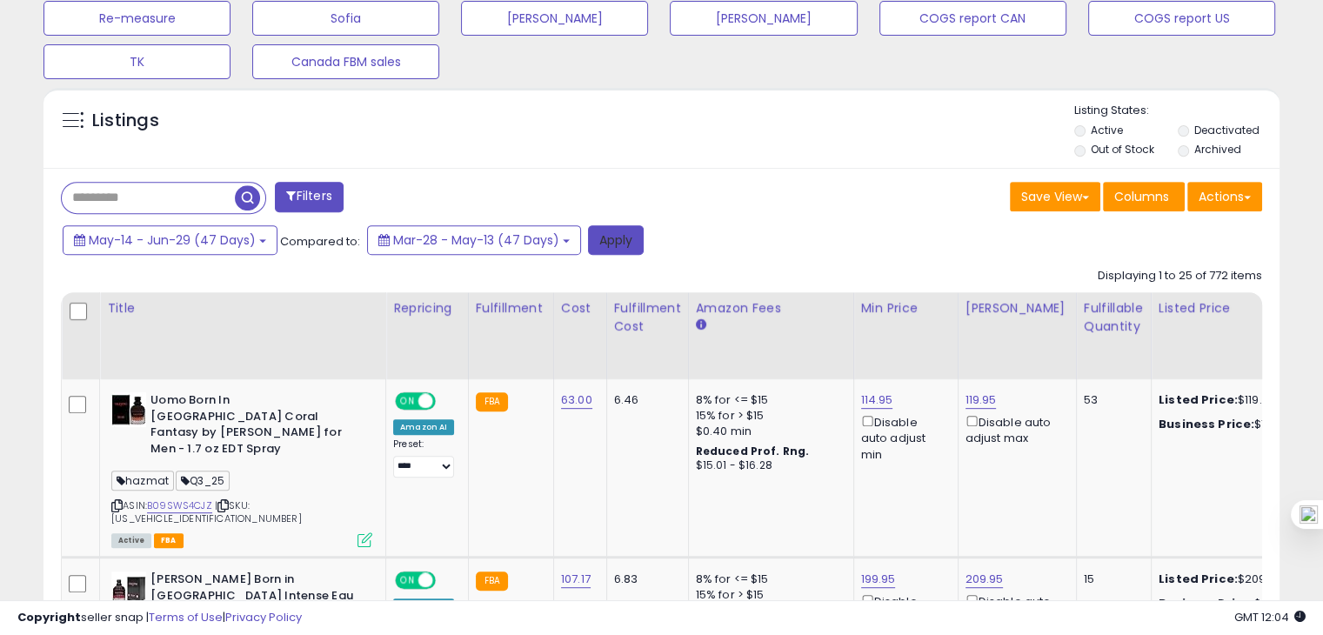
click at [607, 241] on button "Apply" at bounding box center [616, 240] width 56 height 30
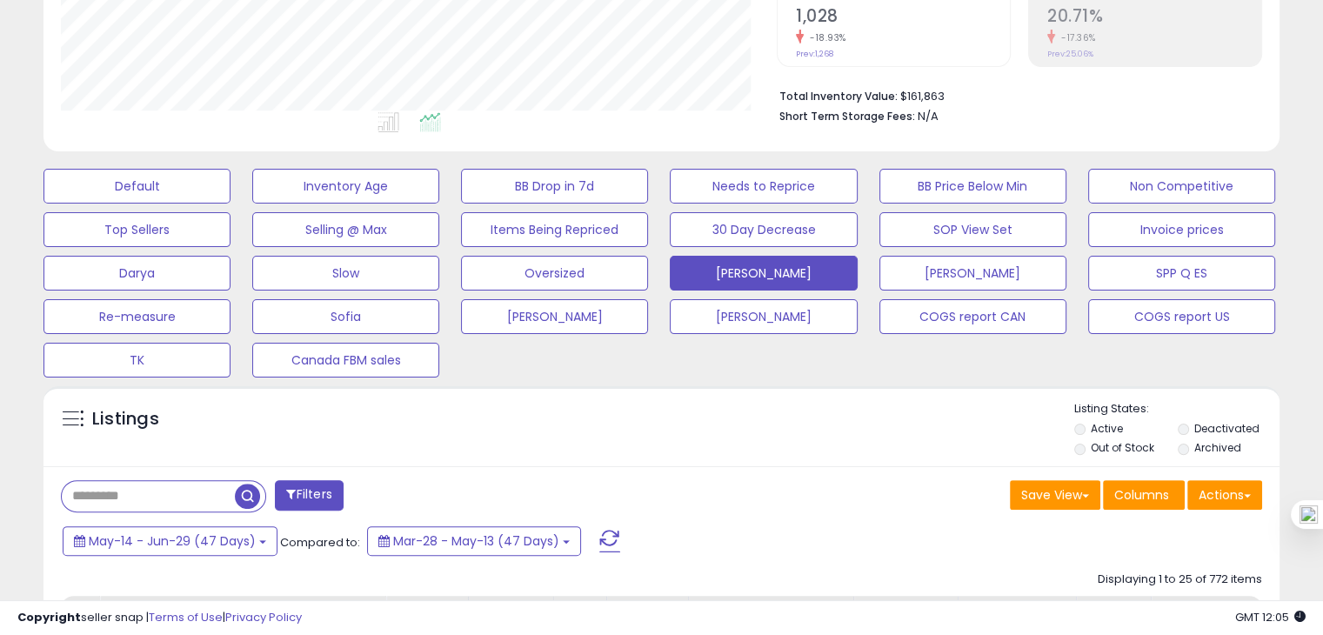
scroll to position [439, 0]
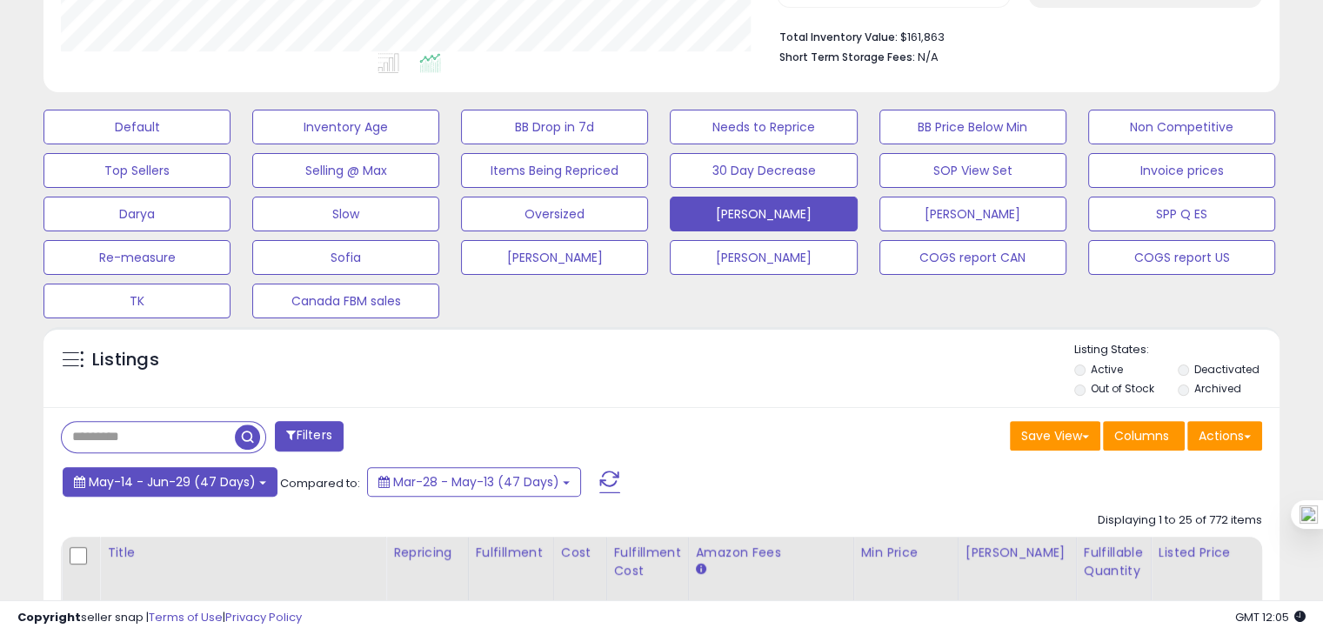
click at [258, 479] on button "May-14 - Jun-29 (47 Days)" at bounding box center [170, 482] width 215 height 30
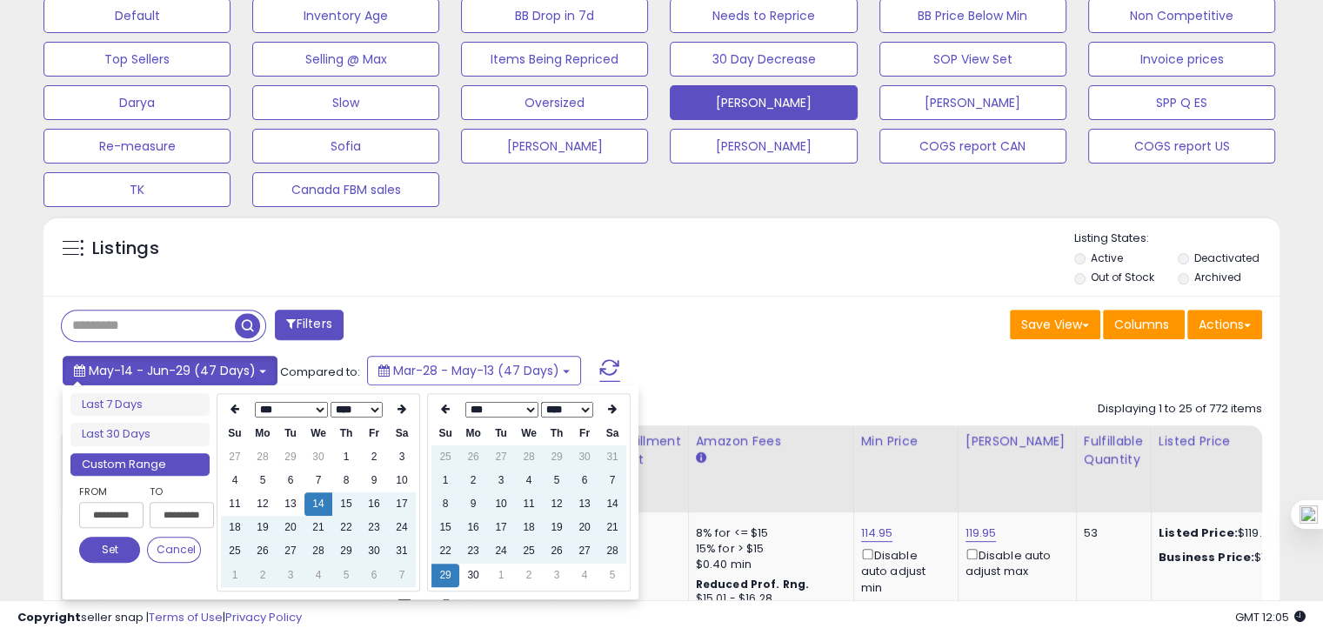
scroll to position [620, 0]
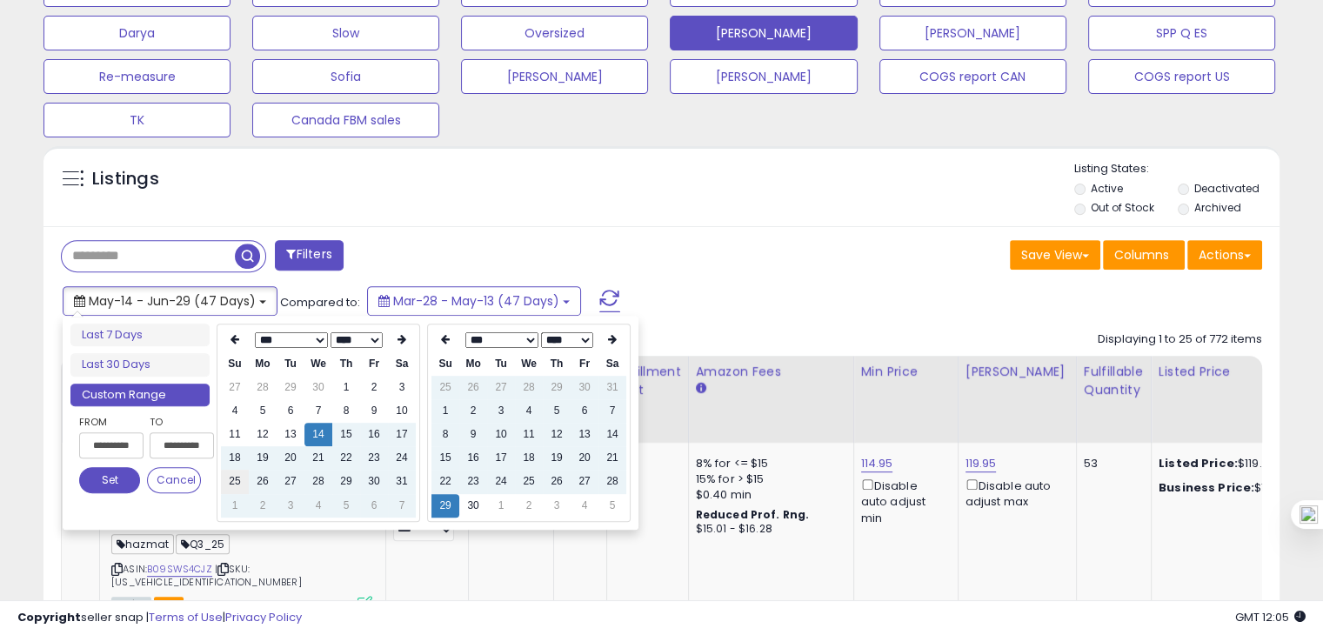
type input "**********"
click at [237, 481] on td "25" at bounding box center [235, 481] width 28 height 23
click at [128, 481] on button "Set" at bounding box center [109, 480] width 61 height 26
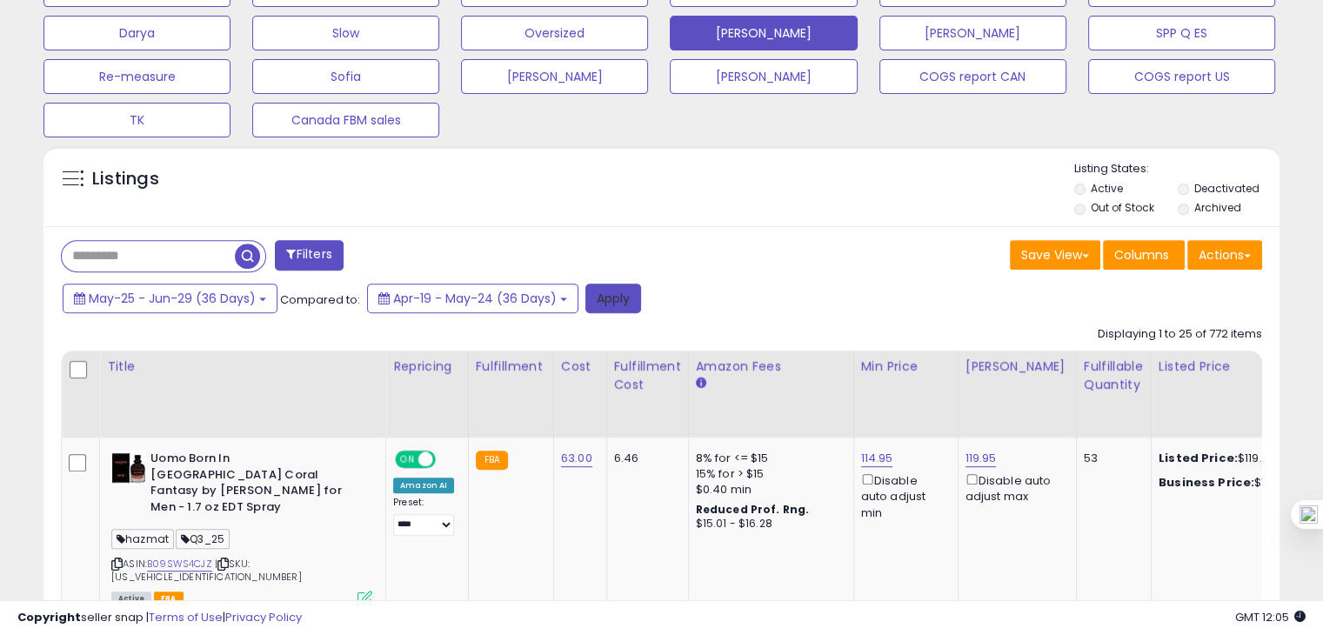
click at [603, 297] on button "Apply" at bounding box center [614, 299] width 56 height 30
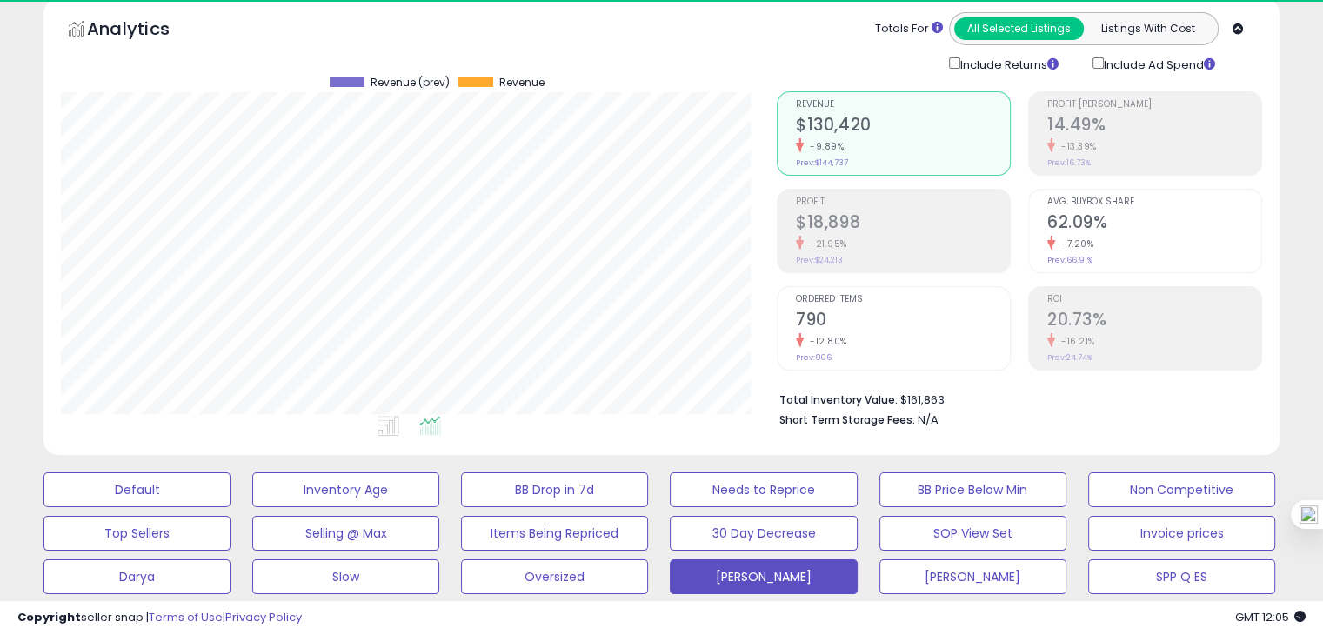
scroll to position [356, 715]
